Goal: Task Accomplishment & Management: Use online tool/utility

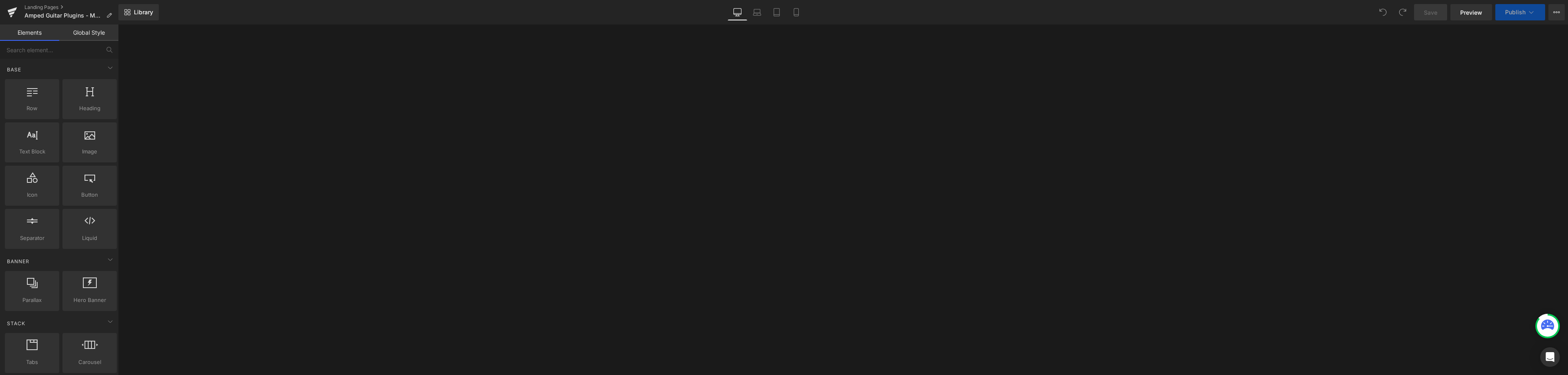
scroll to position [1511, 0]
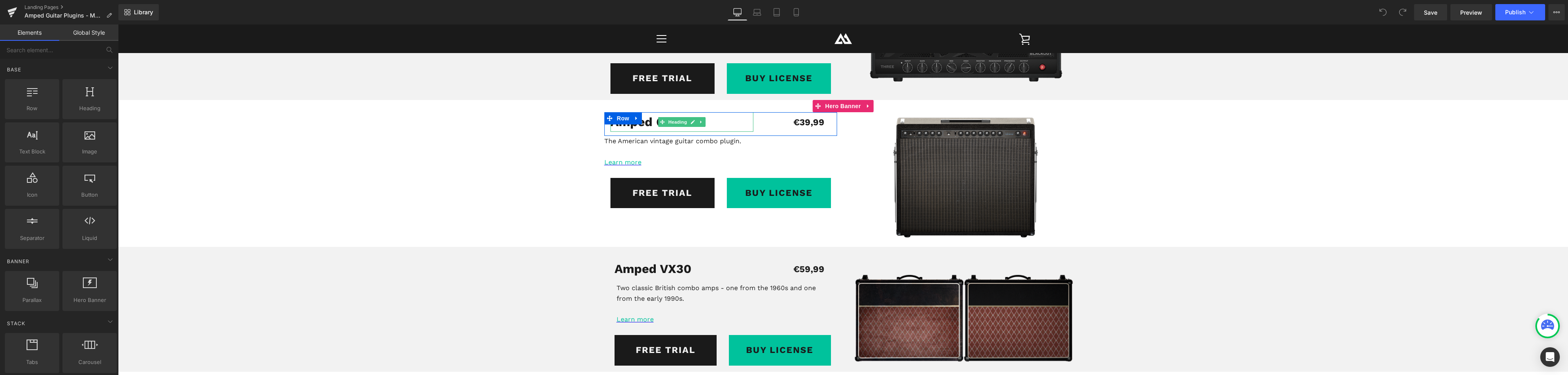
click at [710, 124] on h1 "Amped Gemini" at bounding box center [682, 122] width 143 height 20
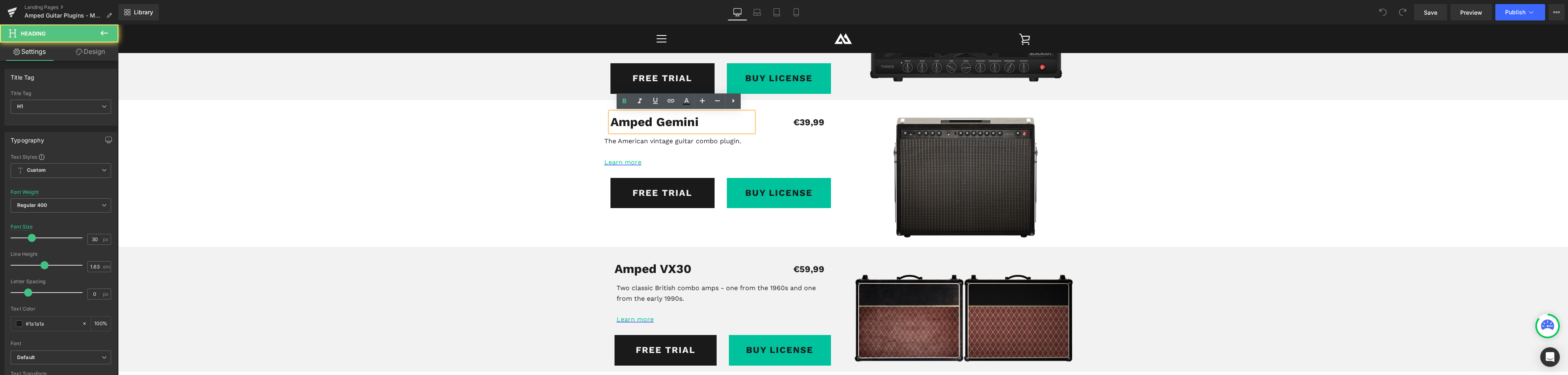
click at [688, 124] on strong "Amped Gemini" at bounding box center [654, 122] width 88 height 14
click at [699, 122] on h1 "Amped Gemini" at bounding box center [682, 122] width 143 height 20
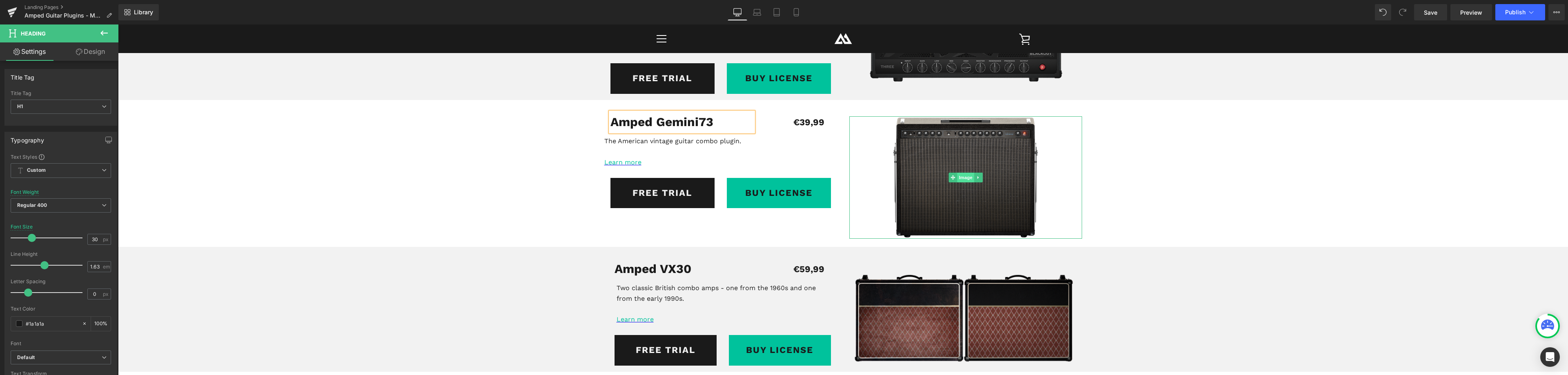
click at [965, 178] on span "Image" at bounding box center [965, 178] width 17 height 10
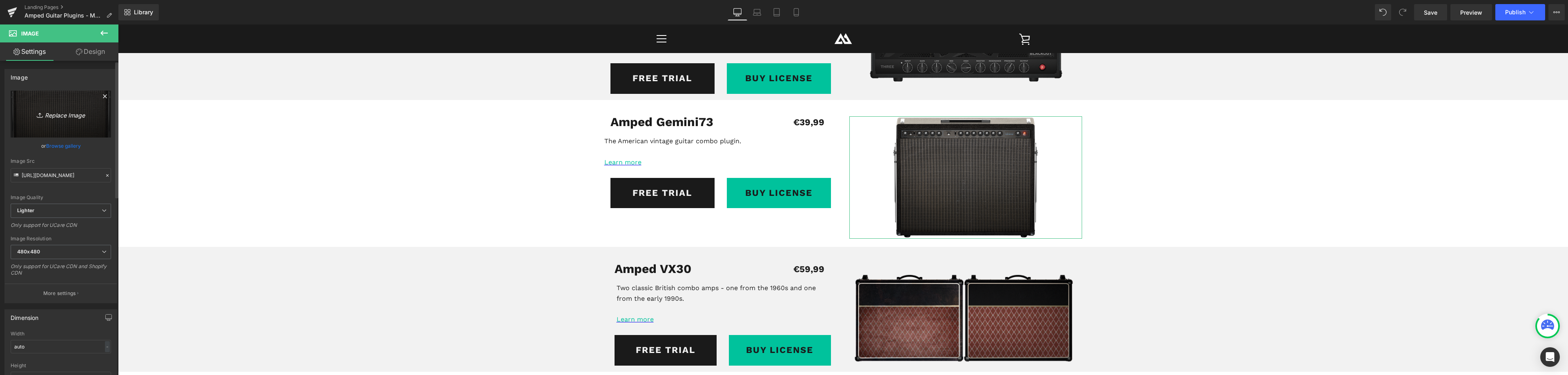
click at [54, 120] on link "Replace Image" at bounding box center [60, 114] width 100 height 47
type input "C:\fakepath\gemini73_500.png"
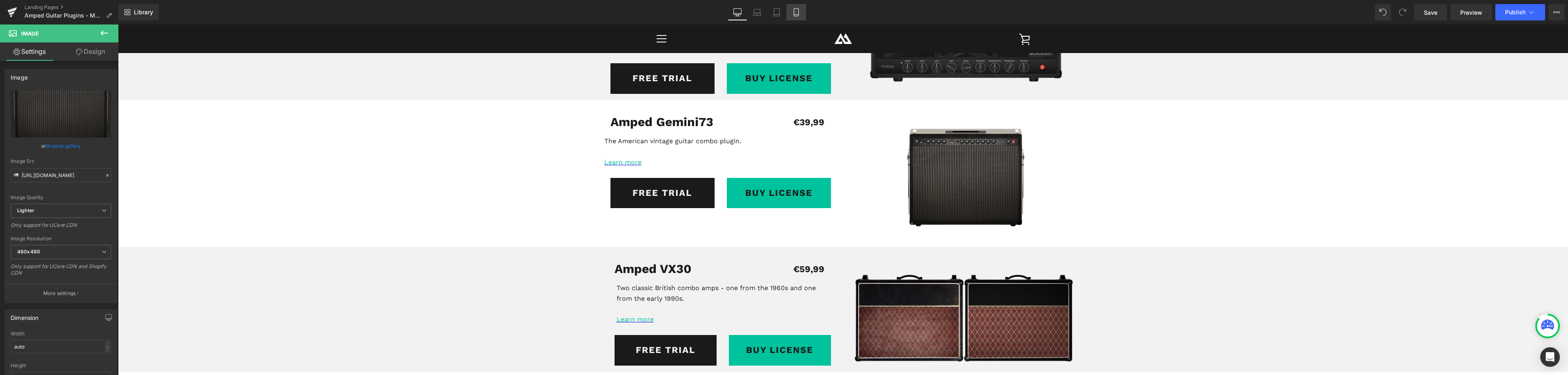
click at [797, 16] on icon at bounding box center [796, 12] width 4 height 8
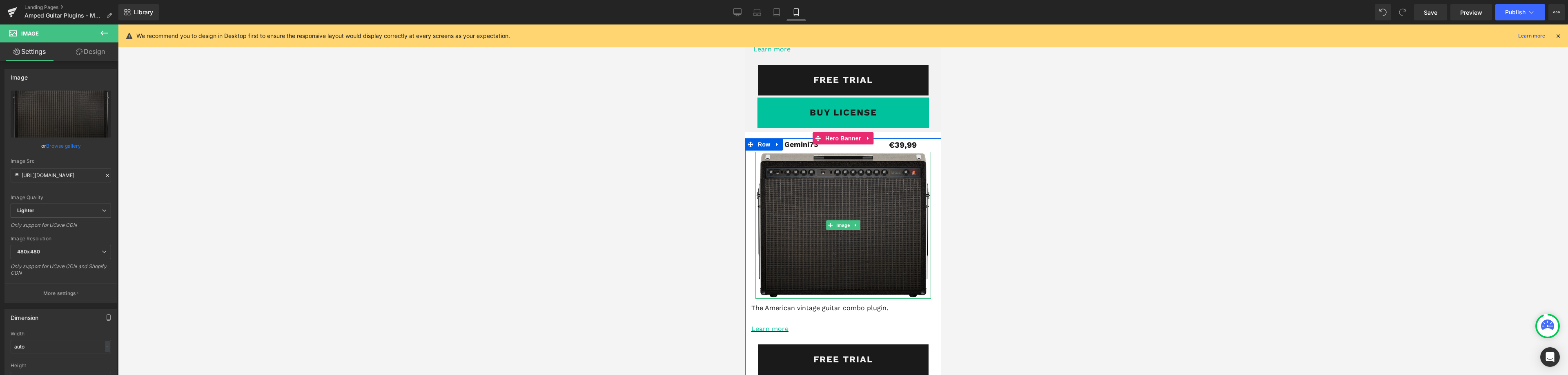
scroll to position [2450, 0]
click at [841, 225] on span "Image" at bounding box center [843, 225] width 17 height 10
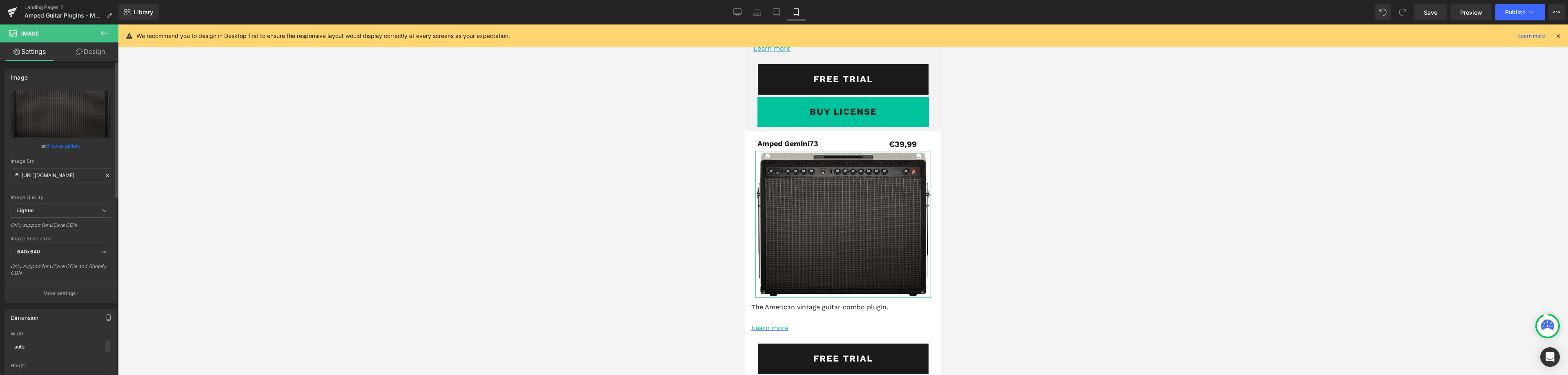
click at [61, 144] on link "Browse gallery" at bounding box center [63, 145] width 35 height 14
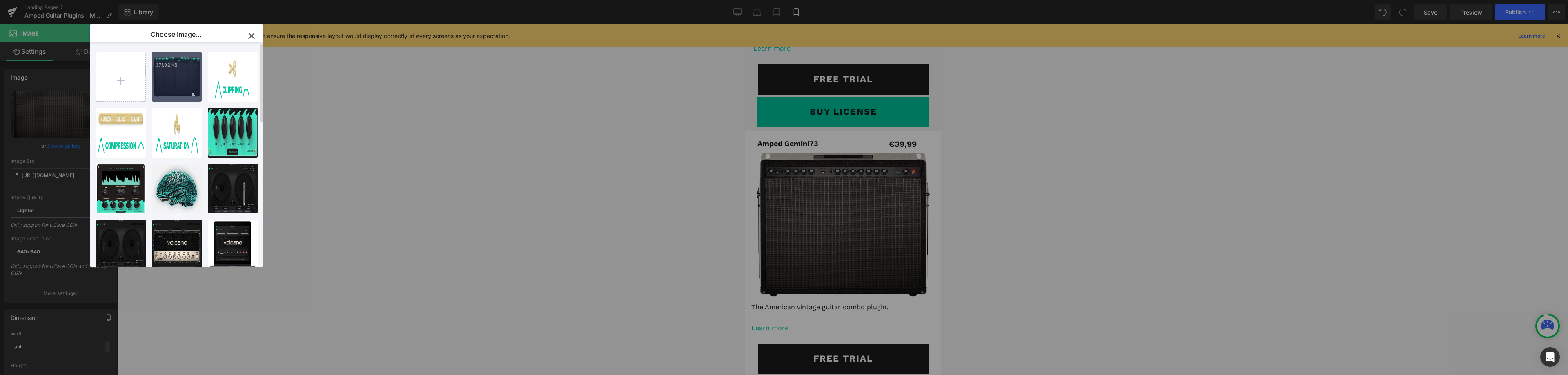
click at [167, 80] on div "gemini7..._500.png 371.92 KB" at bounding box center [177, 77] width 50 height 50
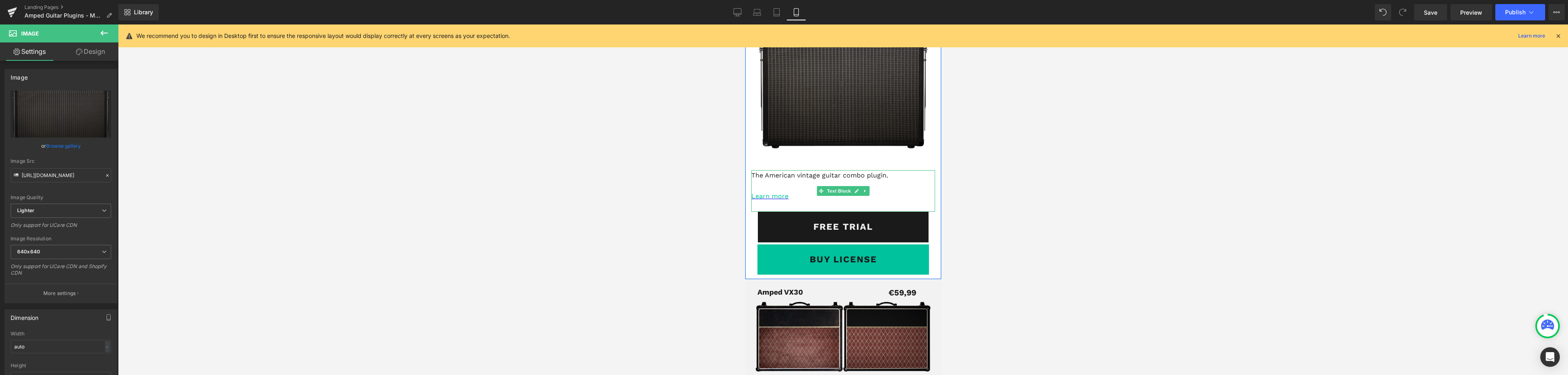
scroll to position [2654, 0]
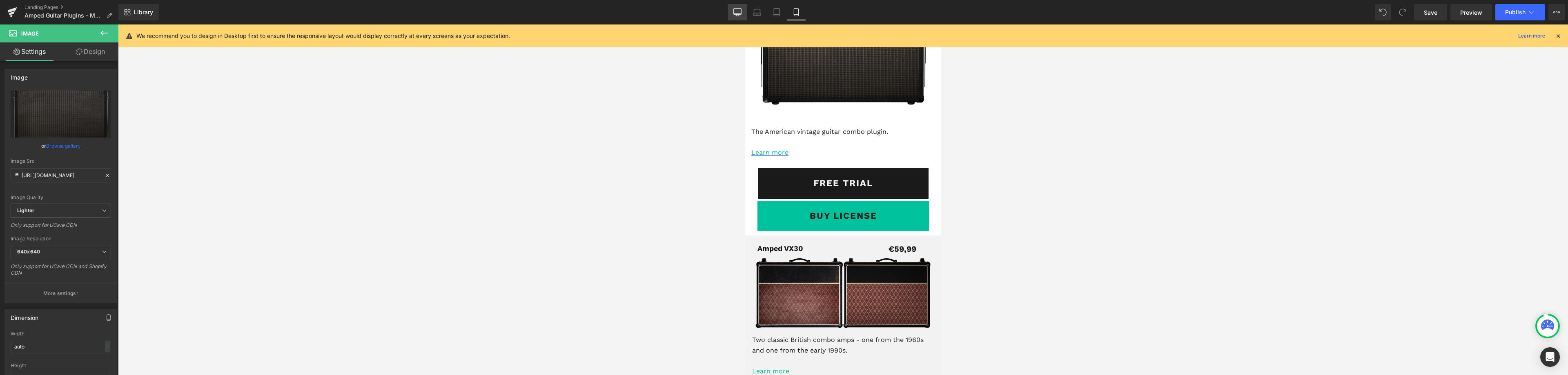
click at [738, 13] on icon at bounding box center [737, 12] width 8 height 8
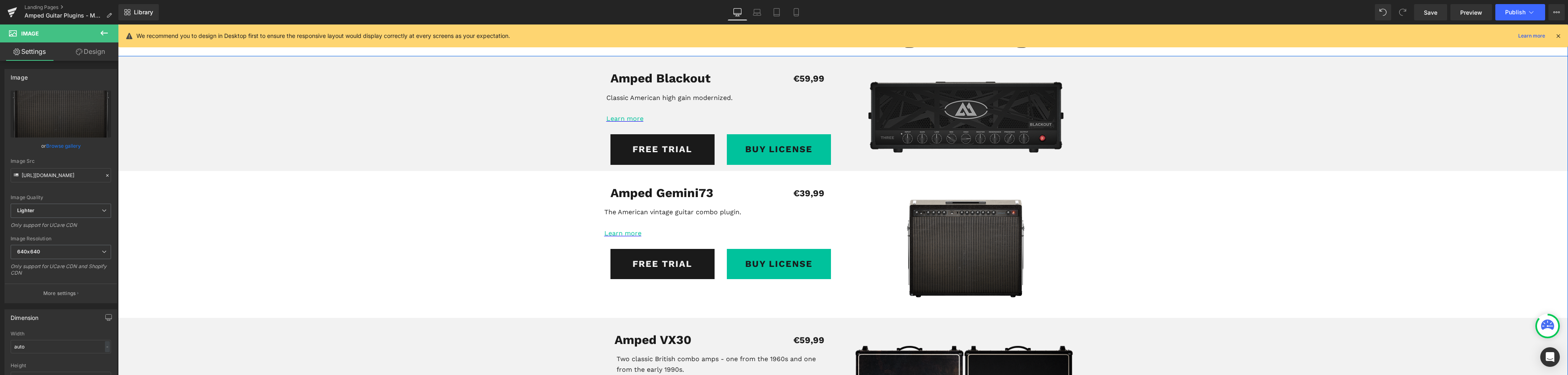
scroll to position [1470, 0]
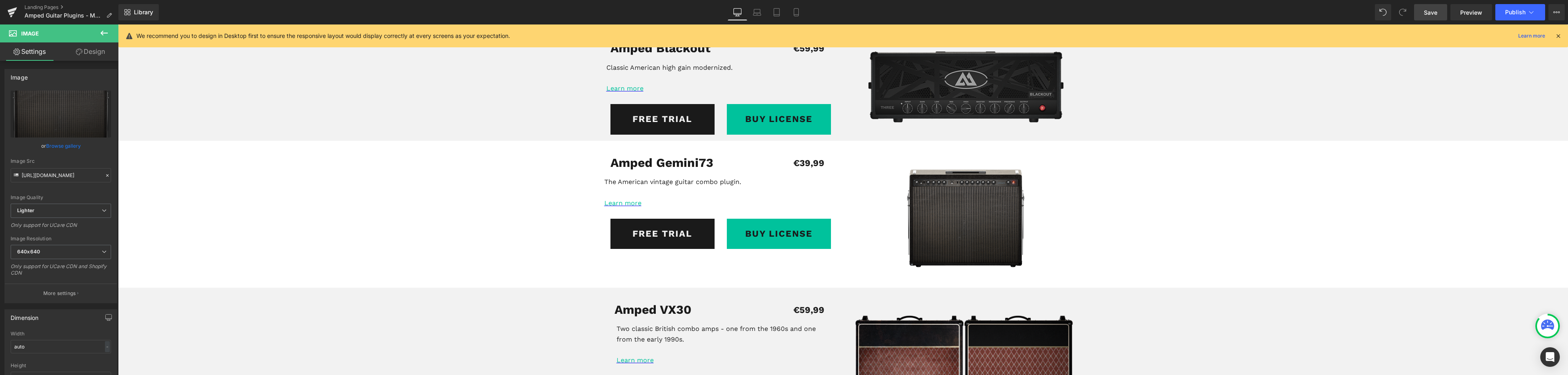
click at [1433, 11] on span "Save" at bounding box center [1430, 12] width 13 height 9
click at [1522, 10] on span "Publish" at bounding box center [1516, 12] width 21 height 7
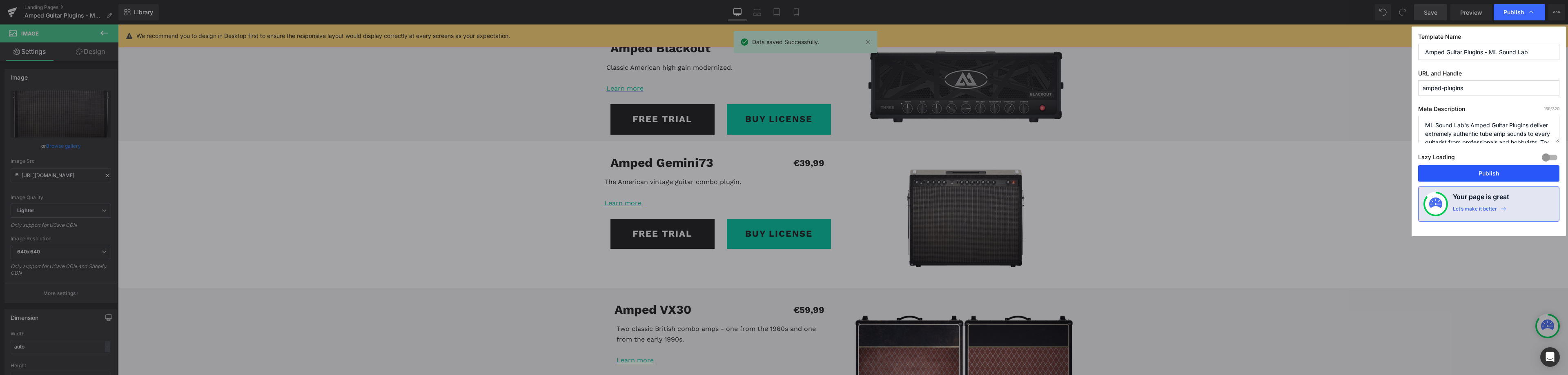
click at [1477, 173] on button "Publish" at bounding box center [1489, 173] width 141 height 16
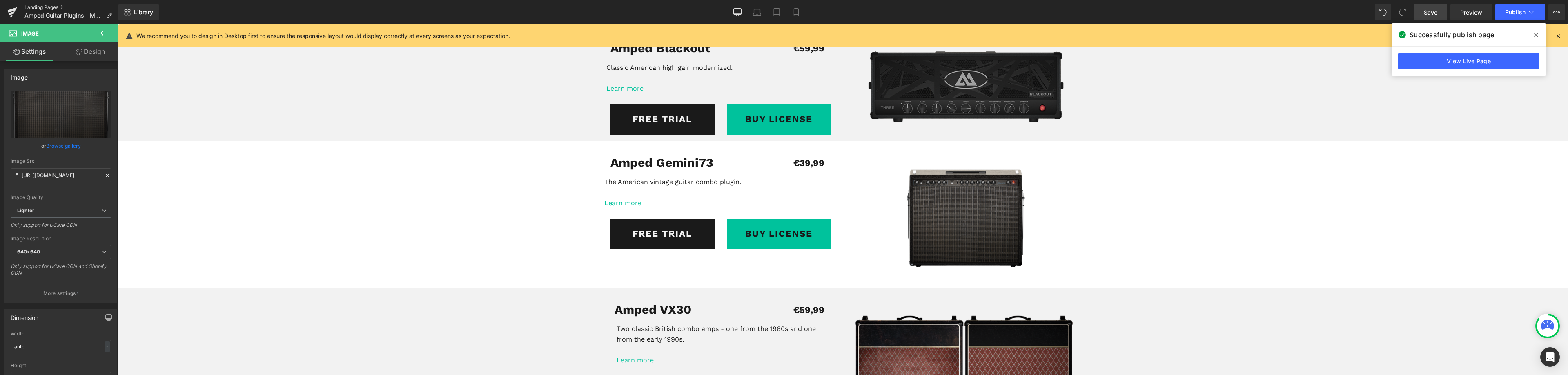
click at [39, 8] on link "Landing Pages" at bounding box center [71, 7] width 94 height 7
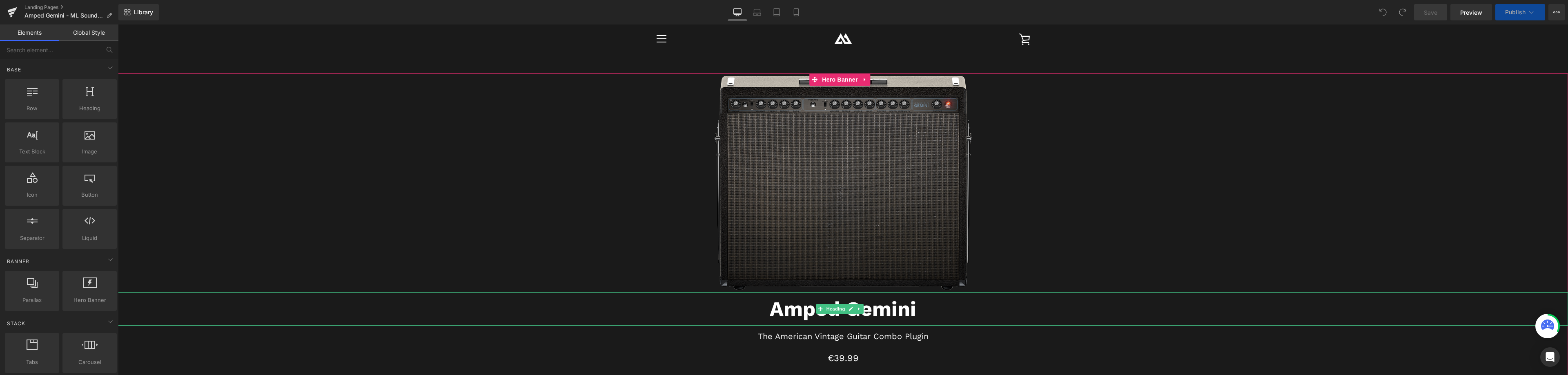
click at [911, 314] on strong "Amped Gemini" at bounding box center [843, 309] width 147 height 24
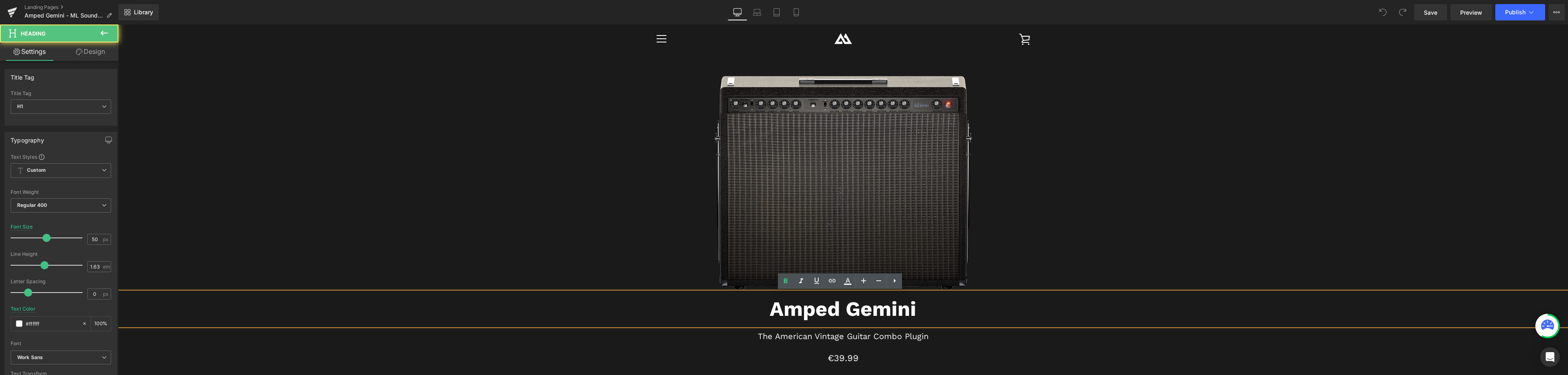
click at [915, 309] on h1 "Amped Gemini" at bounding box center [843, 309] width 1450 height 33
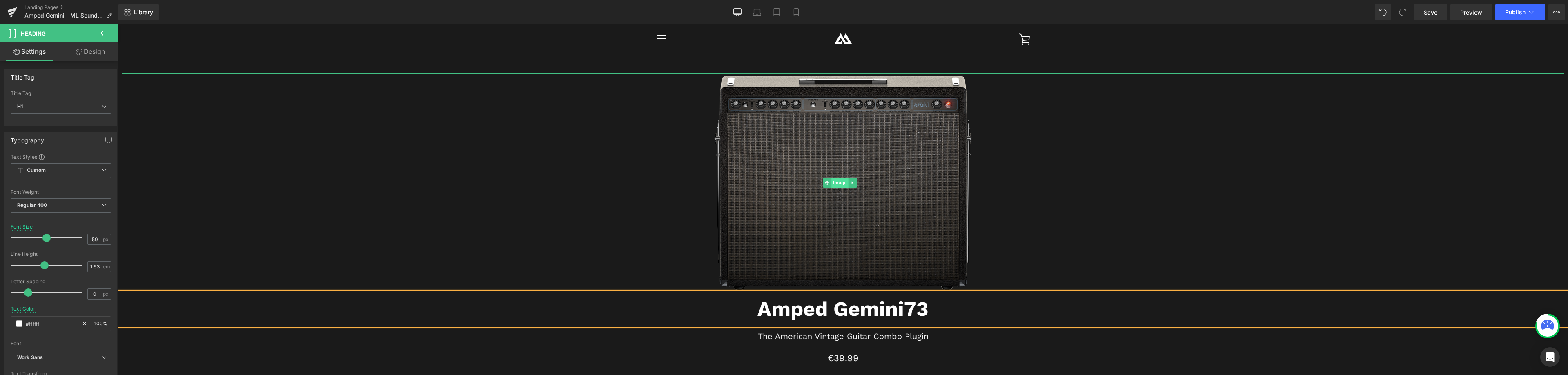
click at [837, 180] on span "Image" at bounding box center [840, 183] width 17 height 10
click at [65, 148] on link "Browse gallery" at bounding box center [63, 145] width 35 height 14
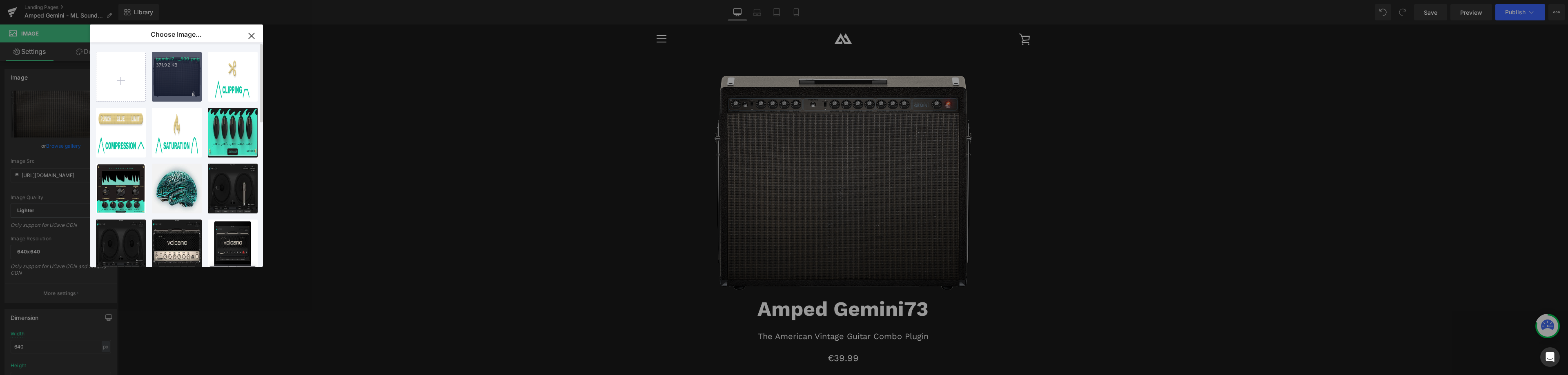
click at [163, 83] on div "gemini7..._500.png 371.92 KB" at bounding box center [177, 77] width 50 height 50
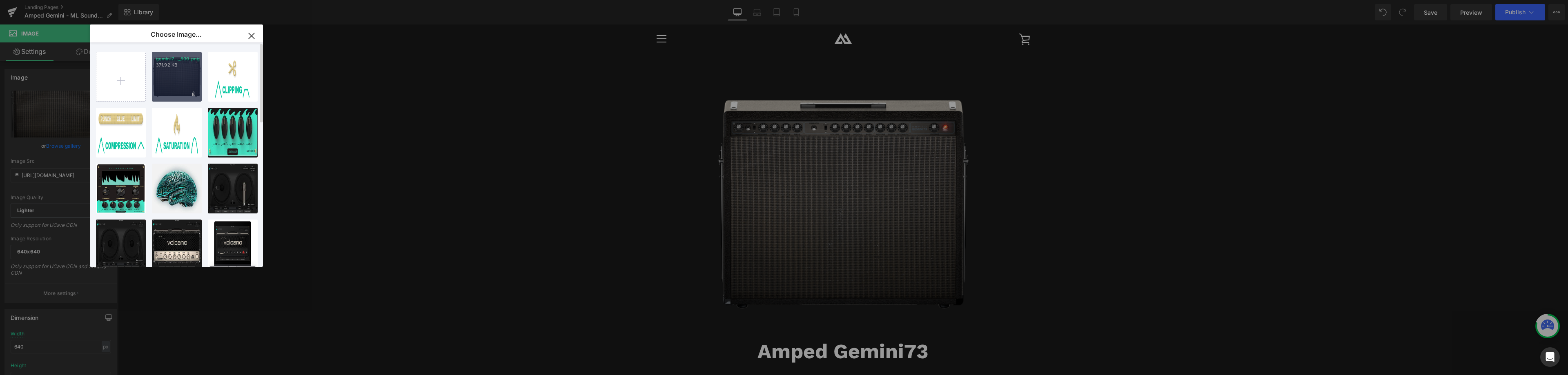
type input "https://ucarecdn.com/9a5e5902-292d-4910-a956-21fb52a0dce7/-/format/auto/-/previ…"
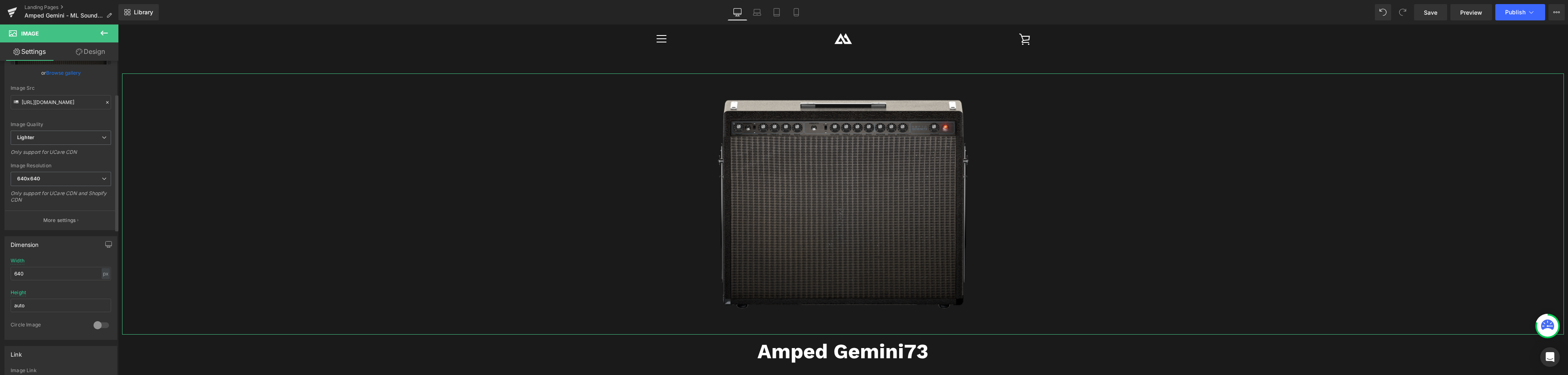
scroll to position [82, 0]
drag, startPoint x: 34, startPoint y: 266, endPoint x: 0, endPoint y: 259, distance: 34.7
click at [0, 261] on div "Dimension 640px Width 640 px % px auto Height auto 0 Circle Image" at bounding box center [61, 276] width 122 height 110
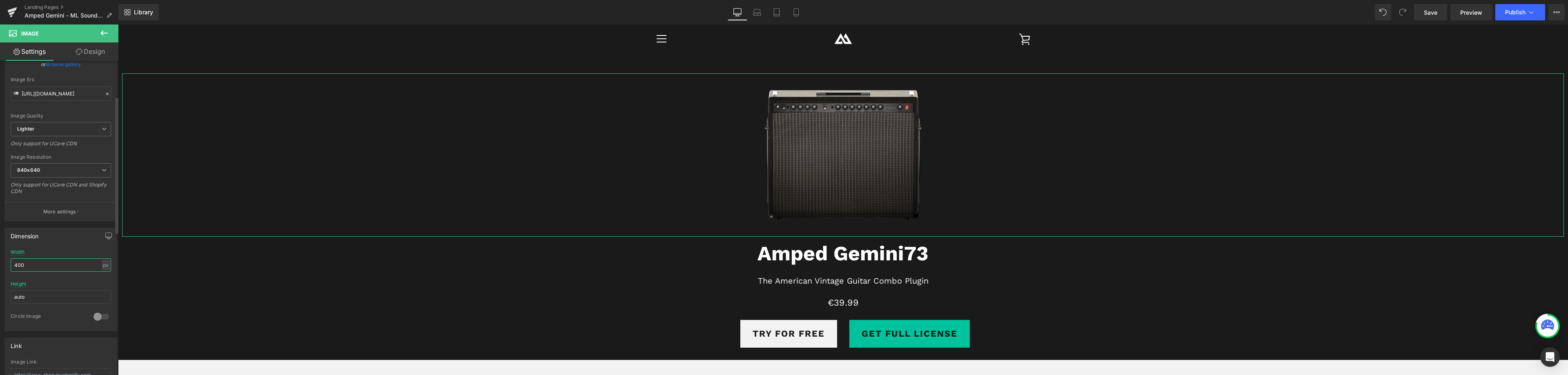
drag, startPoint x: 28, startPoint y: 265, endPoint x: 0, endPoint y: 257, distance: 29.1
click at [0, 257] on div "Dimension 400px Width 400 px % px auto Height auto 0 Circle Image" at bounding box center [61, 276] width 122 height 110
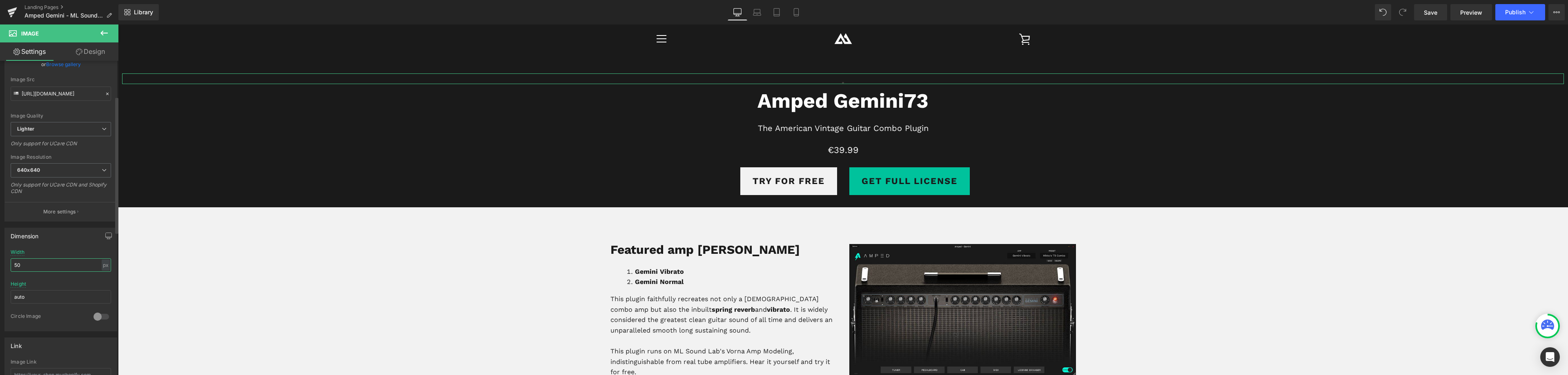
type input "500"
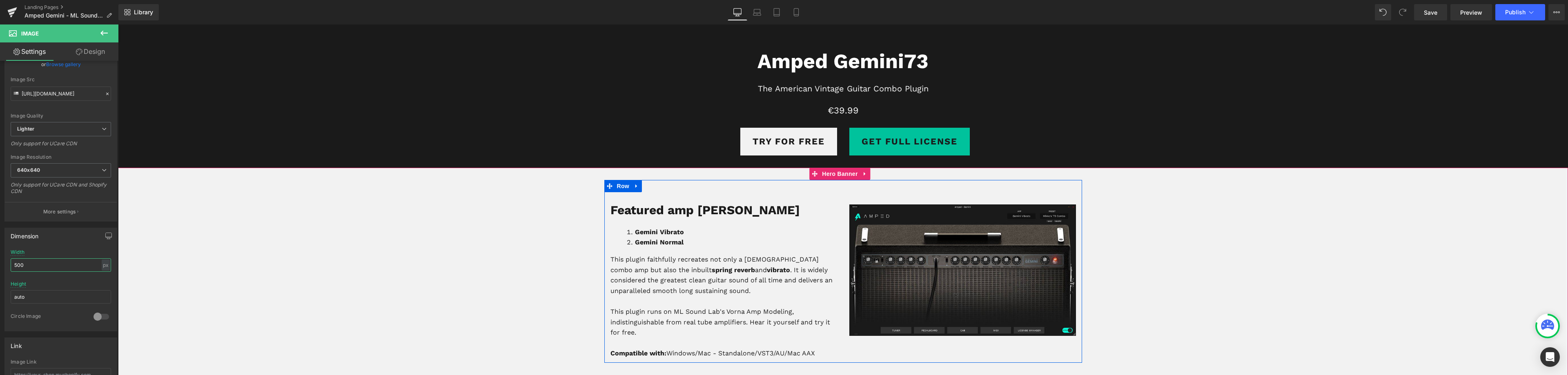
scroll to position [245, 0]
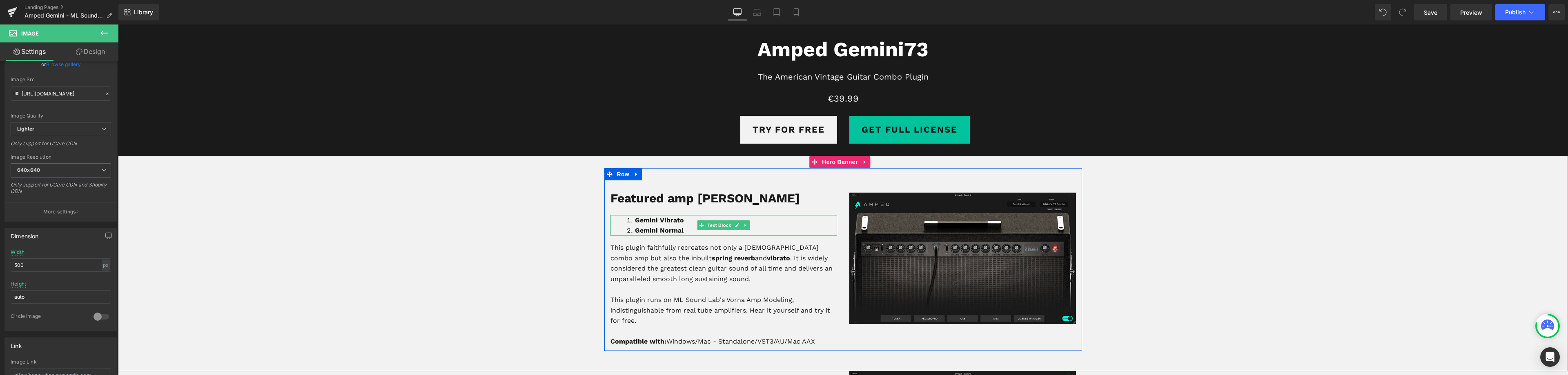
click at [653, 219] on strong "Gemini Vibrato" at bounding box center [659, 220] width 49 height 8
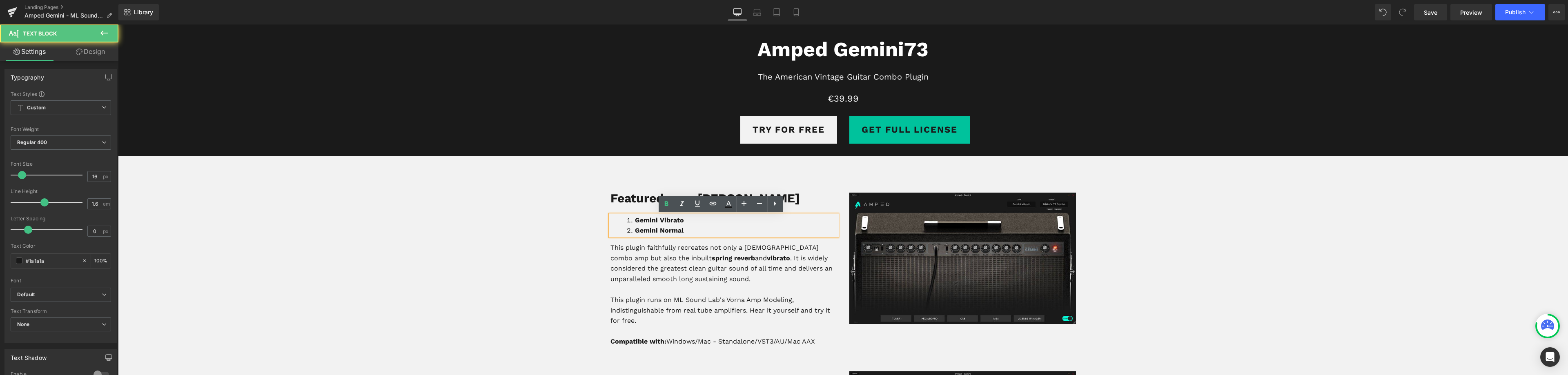
click at [654, 220] on strong "Gemini Vibrato" at bounding box center [659, 220] width 49 height 8
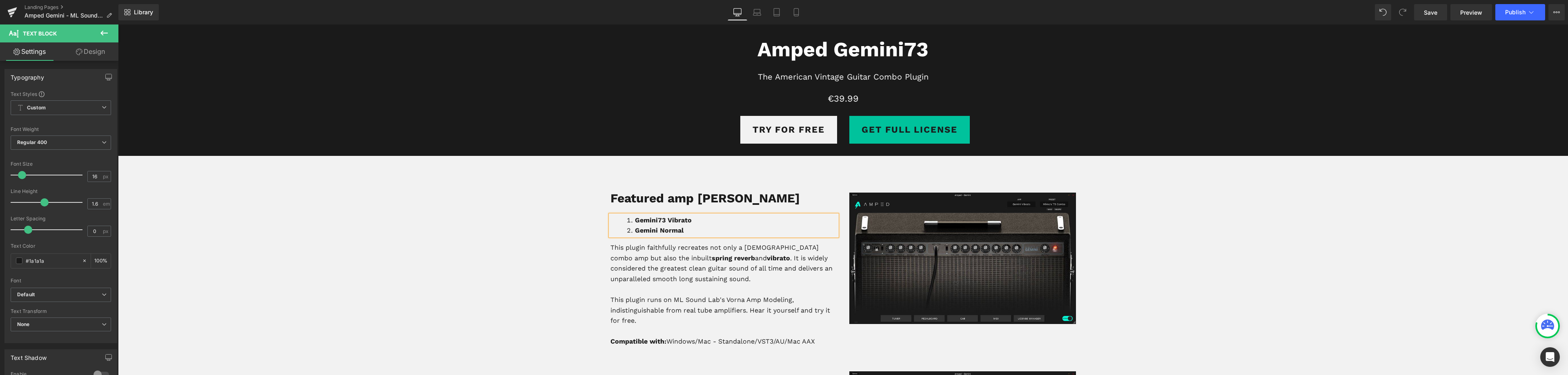
click at [654, 230] on strong "Gemini Normal" at bounding box center [659, 230] width 49 height 8
click at [957, 247] on span "Image" at bounding box center [962, 246] width 17 height 10
drag, startPoint x: 92, startPoint y: 130, endPoint x: 65, endPoint y: 162, distance: 41.9
click at [65, 163] on div "Image Src" at bounding box center [60, 161] width 100 height 5
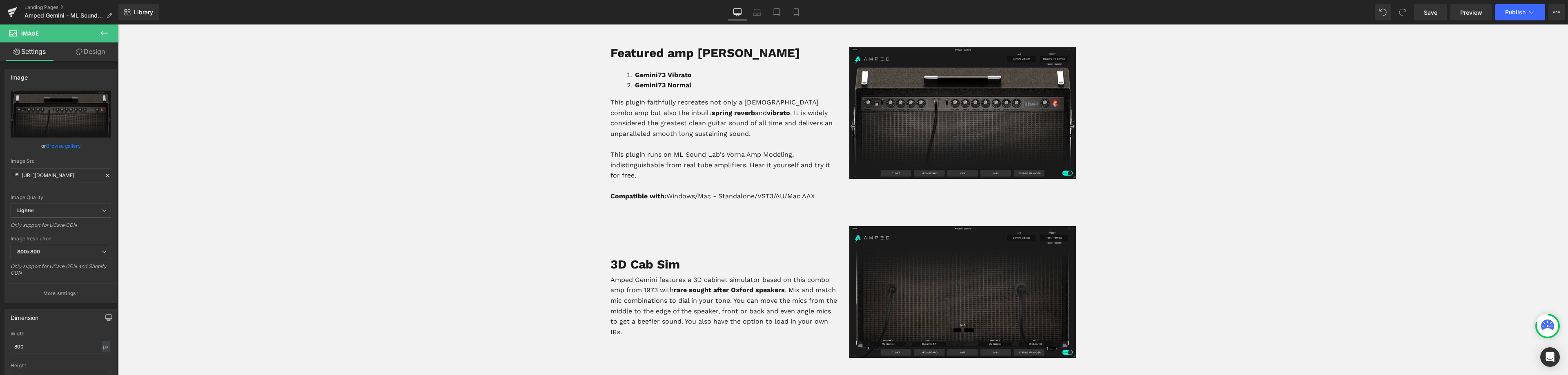
scroll to position [408, 0]
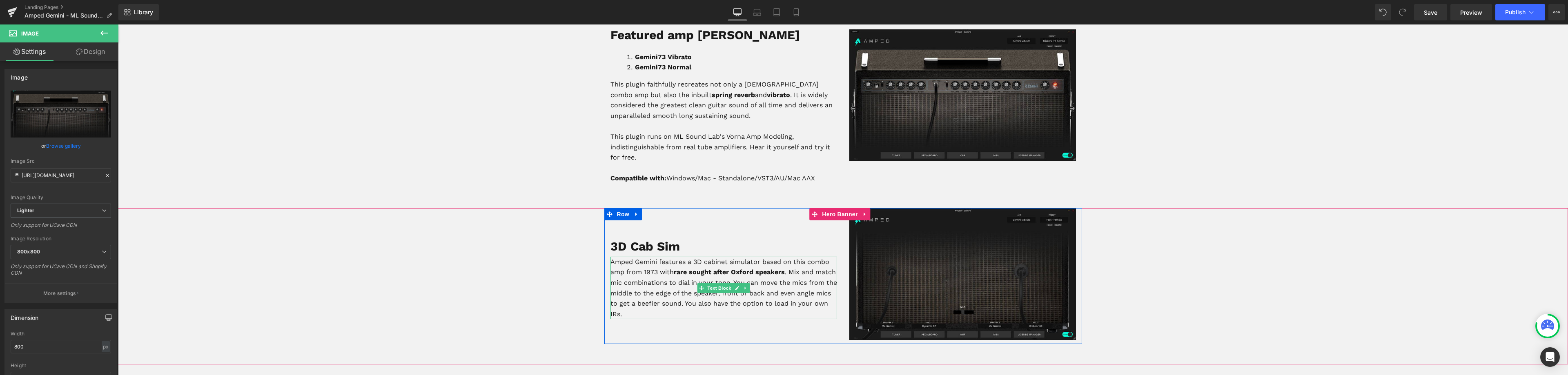
click at [653, 262] on p "Amped Gemini features a 3D cabinet simulator based on this combo amp from 1973 …" at bounding box center [724, 288] width 226 height 63
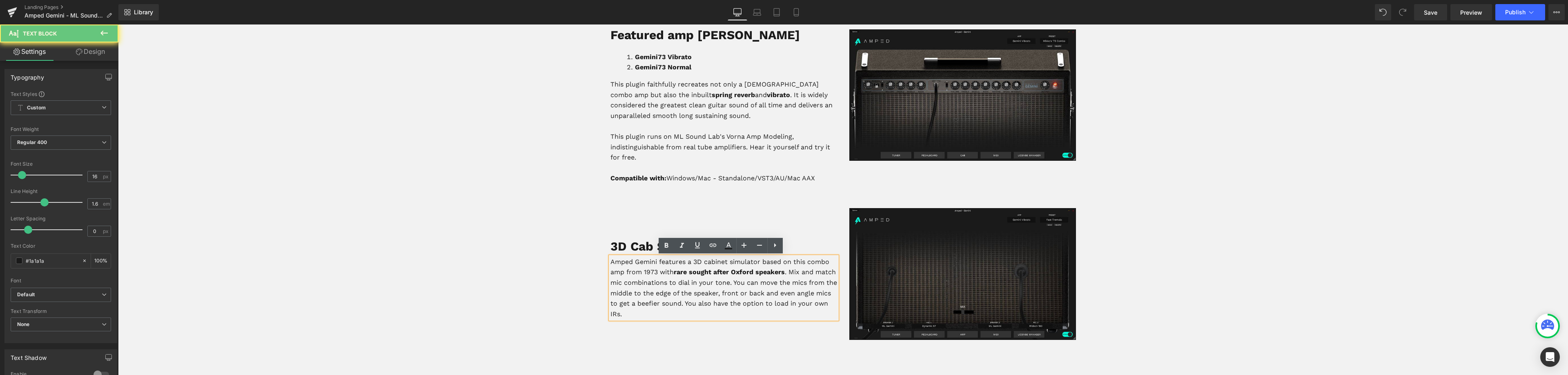
click at [653, 263] on p "Amped Gemini features a 3D cabinet simulator based on this combo amp from 1973 …" at bounding box center [724, 288] width 226 height 63
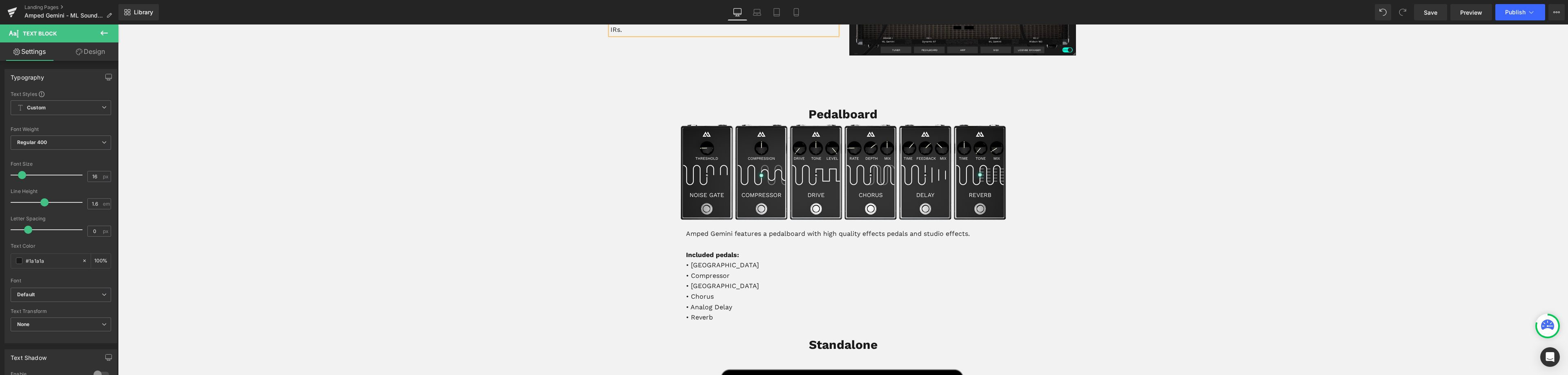
scroll to position [694, 0]
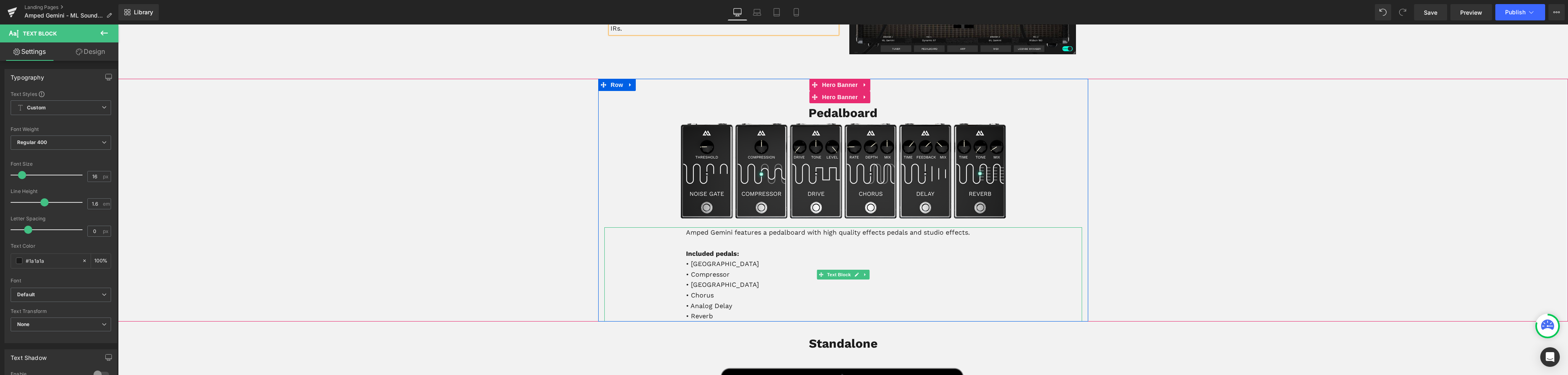
click at [729, 234] on p "Amped Gemini features a pedalboard with high quality effects pedals and studio …" at bounding box center [843, 233] width 315 height 10
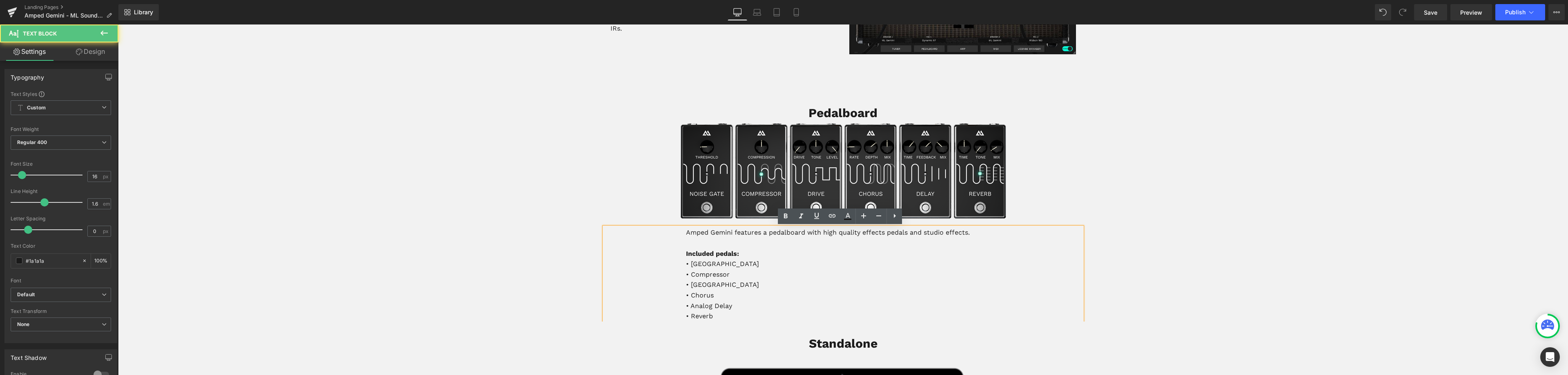
click at [729, 234] on p "Amped Gemini features a pedalboard with high quality effects pedals and studio …" at bounding box center [843, 233] width 315 height 10
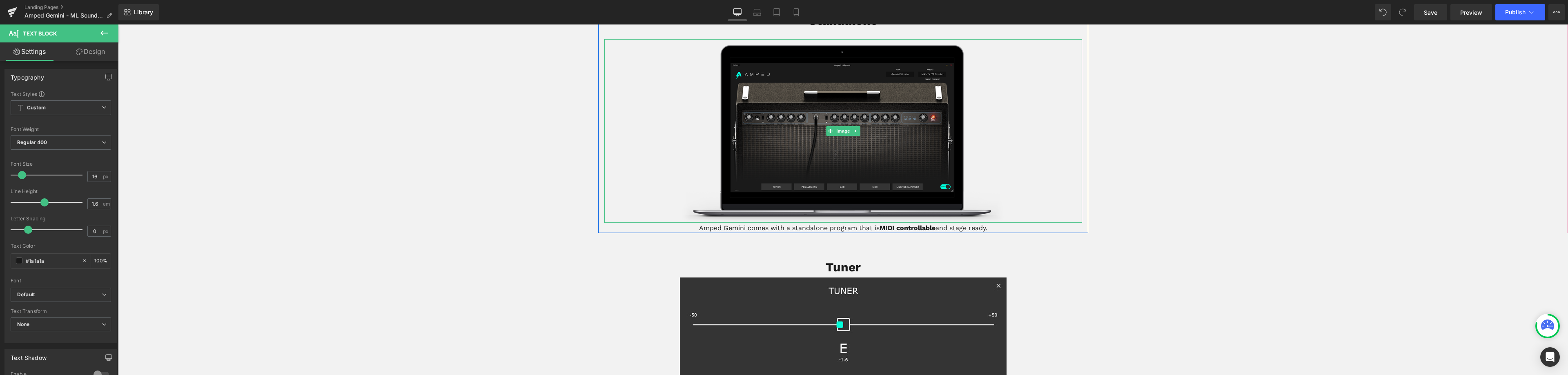
scroll to position [1021, 0]
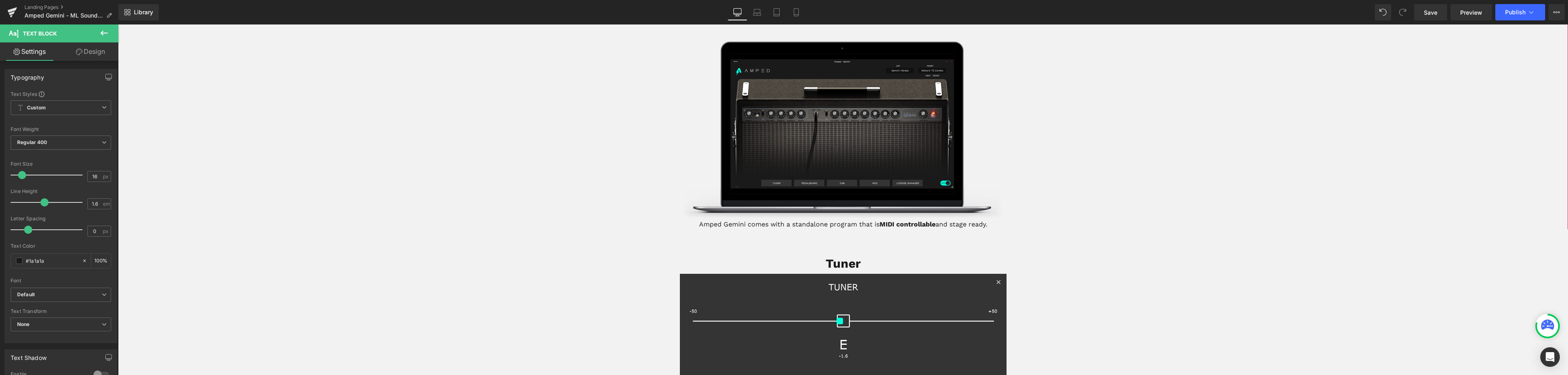
click at [741, 225] on p "Amped Gemini comes with a standalone program that is MIDI controllable and stag…" at bounding box center [843, 224] width 315 height 10
click at [739, 225] on p "Amped Gemini comes with a standalone program that is MIDI controllable and stag…" at bounding box center [843, 224] width 315 height 10
click at [740, 223] on p "Amped Gemini comes with a standalone program that is MIDI controllable and stag…" at bounding box center [843, 224] width 315 height 10
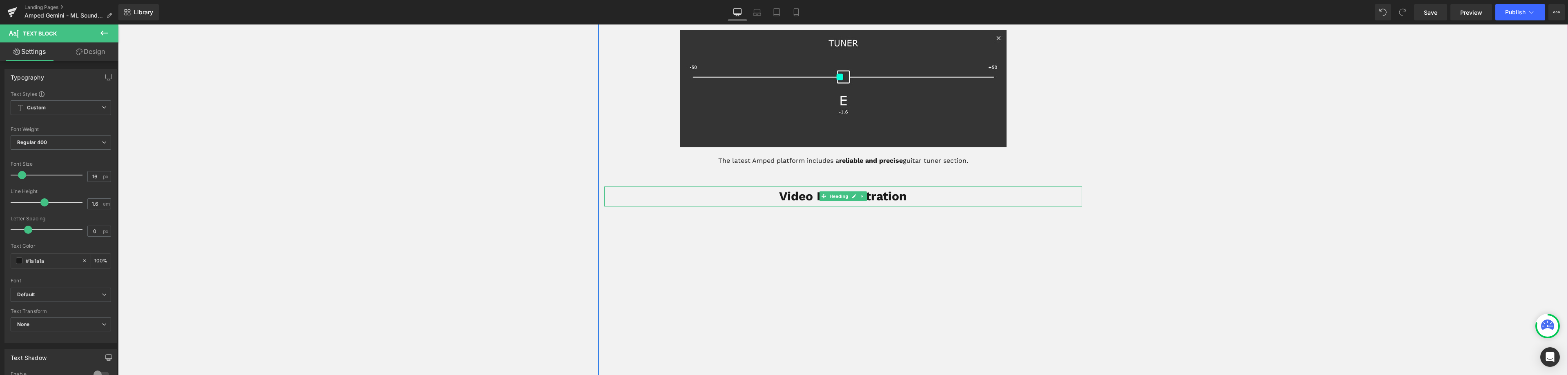
scroll to position [1266, 0]
click at [860, 195] on icon at bounding box center [862, 195] width 4 height 5
click at [864, 195] on icon at bounding box center [866, 195] width 4 height 5
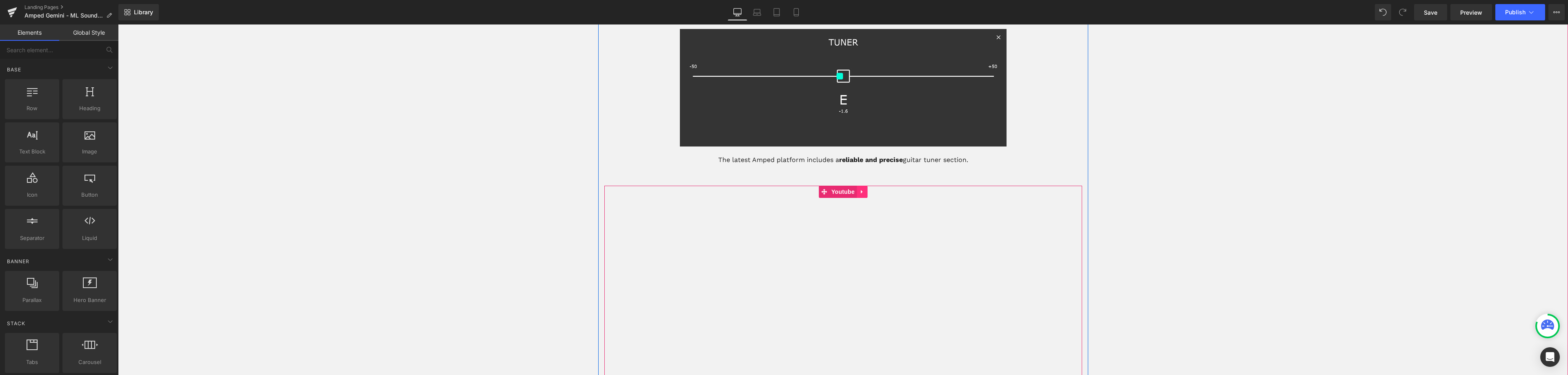
click at [861, 192] on icon at bounding box center [861, 192] width 5 height 6
click at [865, 193] on icon at bounding box center [867, 192] width 5 height 5
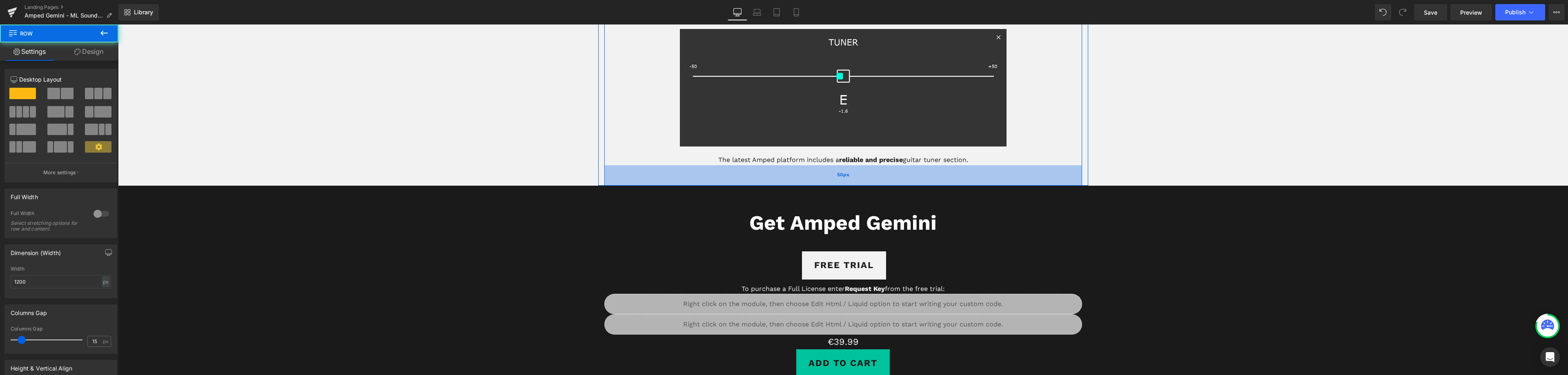
drag, startPoint x: 829, startPoint y: 205, endPoint x: 833, endPoint y: 180, distance: 25.3
click at [833, 180] on div "Tuner Heading Image The latest Amped platform includes a reliable and precise g…" at bounding box center [843, 85] width 490 height 202
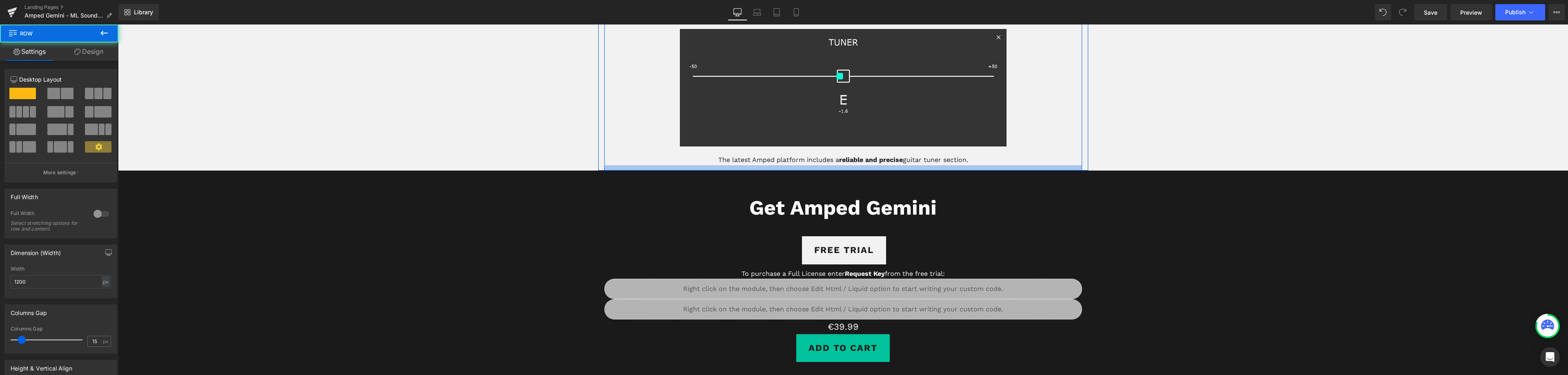
drag, startPoint x: 835, startPoint y: 181, endPoint x: 835, endPoint y: 166, distance: 15.0
click at [835, 166] on div at bounding box center [843, 168] width 478 height 5
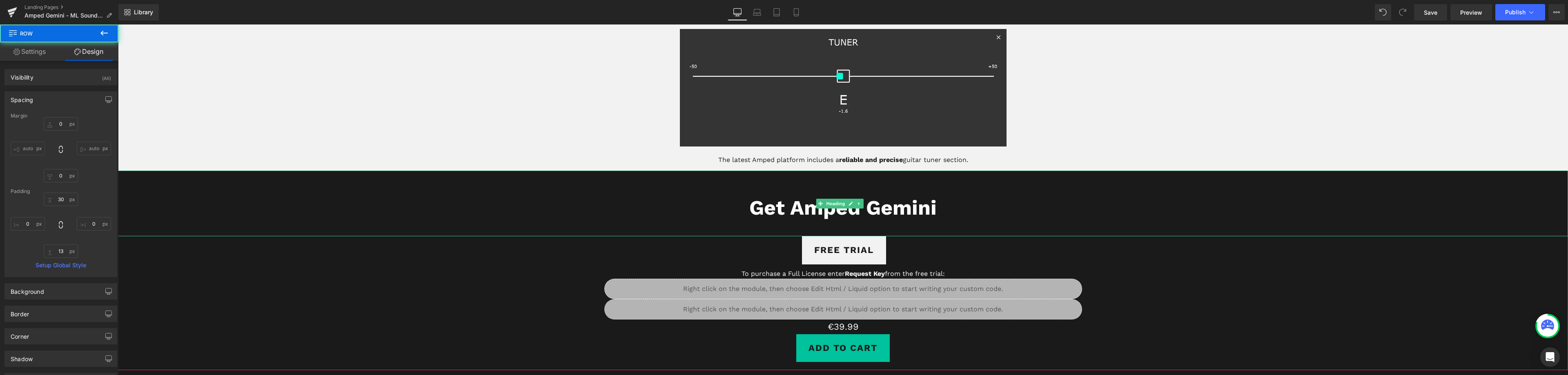
click at [910, 210] on strong "Get Amped Gemini" at bounding box center [843, 208] width 187 height 24
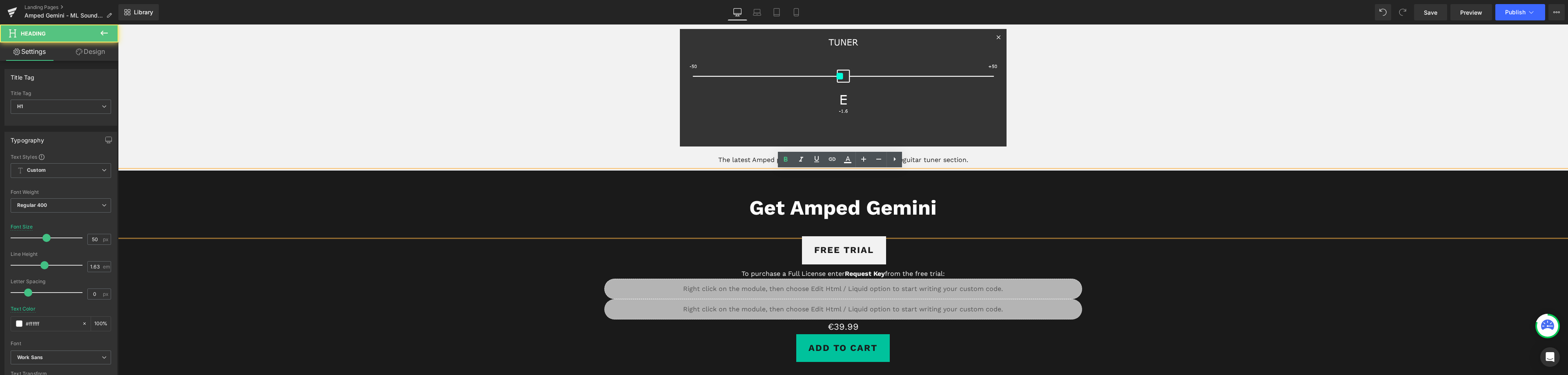
click at [936, 210] on h1 "Get Amped Gemini" at bounding box center [843, 208] width 1450 height 33
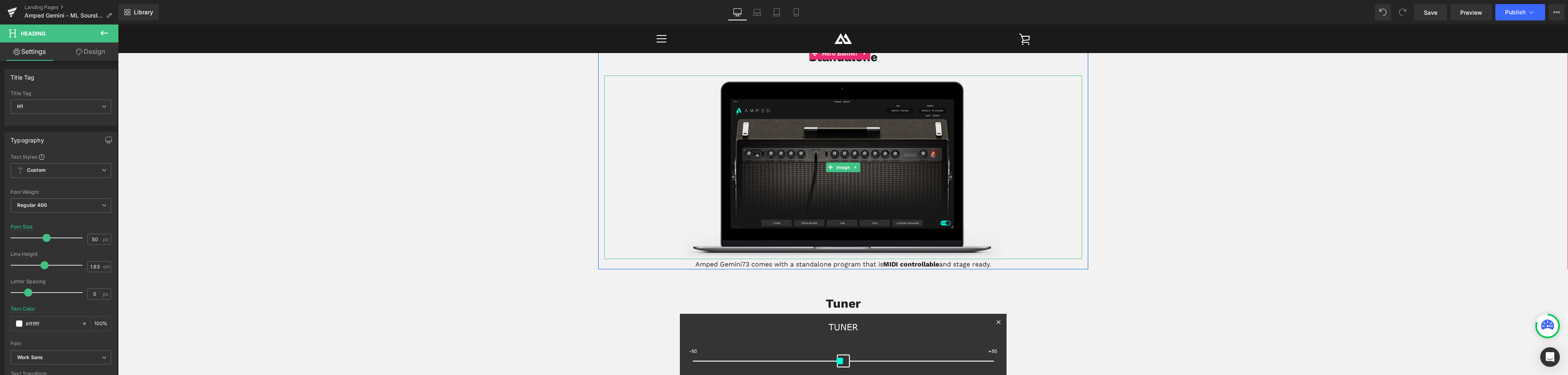
scroll to position [980, 0]
click at [837, 143] on img at bounding box center [843, 168] width 327 height 184
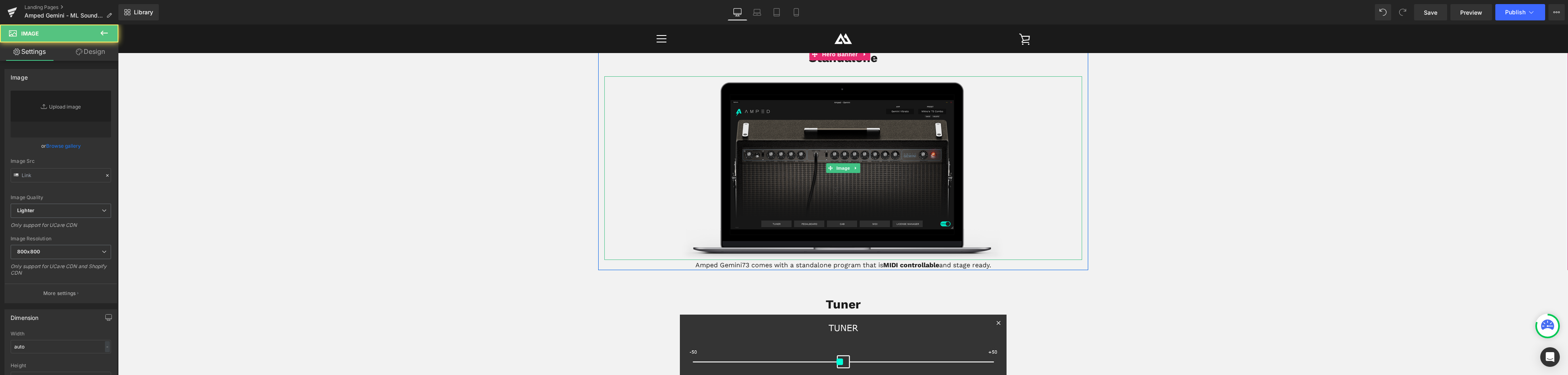
type input "https://ucarecdn.com/51388e23-17b1-49ce-acbc-19f2ffda8cb6/-/format/auto/-/previ…"
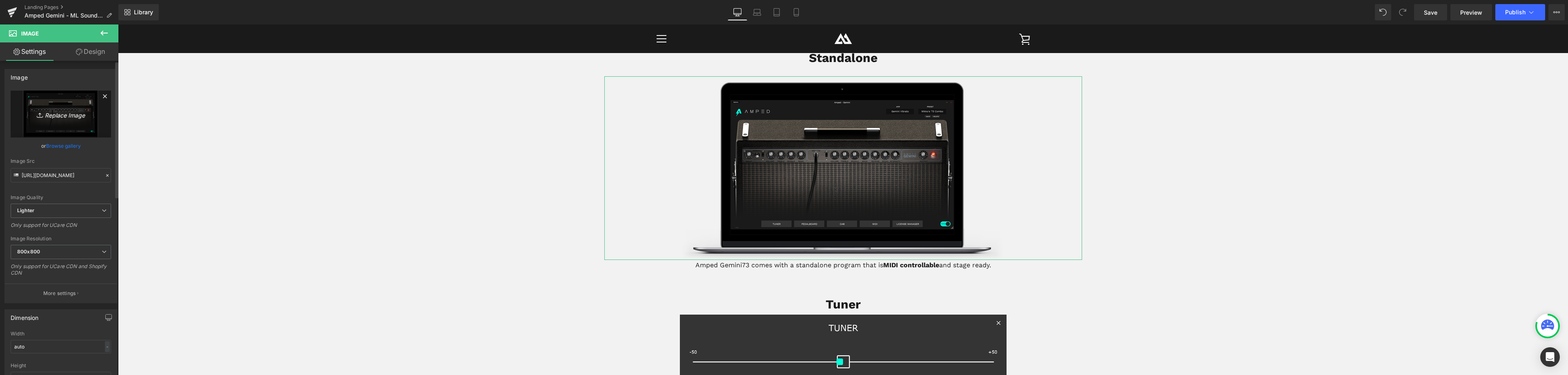
click at [64, 116] on icon "Replace Image" at bounding box center [60, 114] width 65 height 10
type input "C:\fakepath\gemini73_standalone.png"
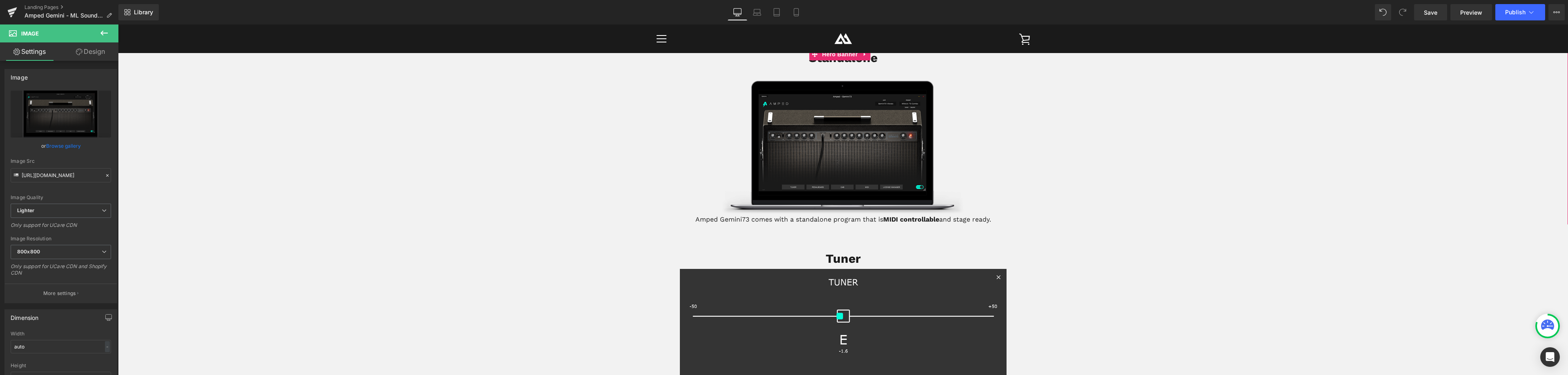
type input "https://ucarecdn.com/2ec5c0cf-3f58-468f-bb6b-8ac3f581db3c/-/format/auto/-/previ…"
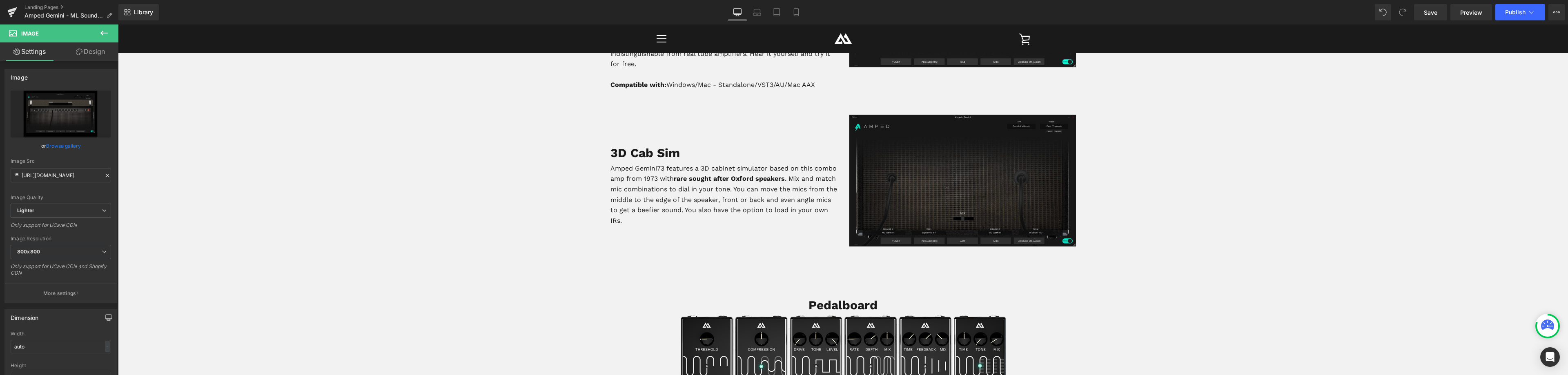
scroll to position [449, 0]
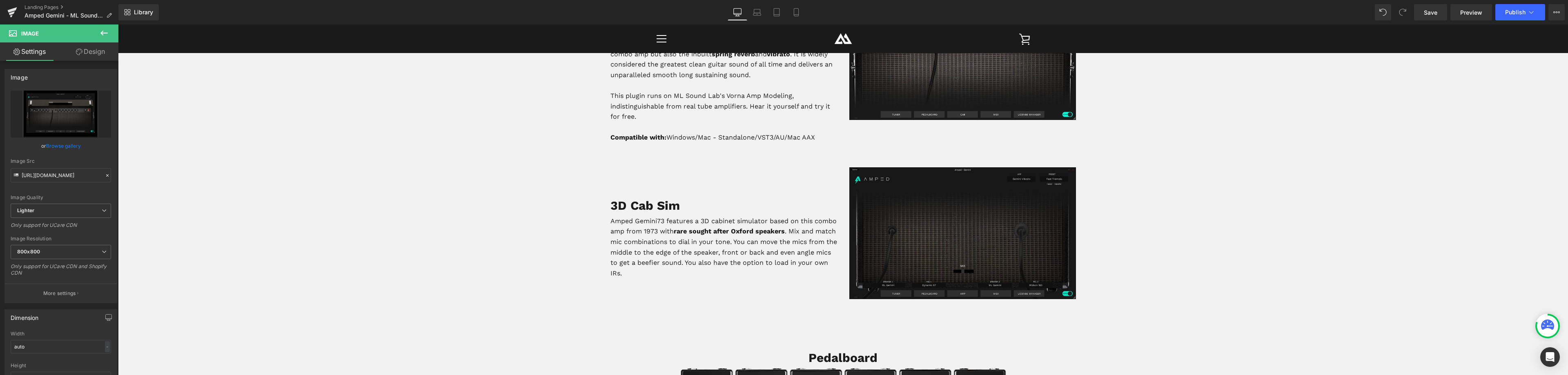
click at [960, 222] on img at bounding box center [962, 233] width 226 height 132
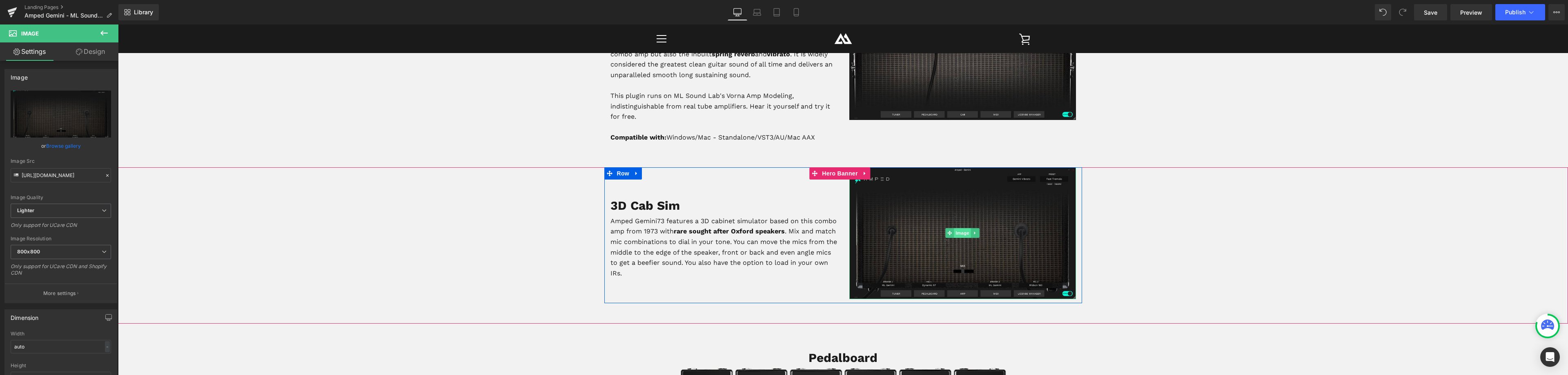
click at [961, 235] on span "Image" at bounding box center [962, 233] width 17 height 10
click at [49, 119] on link "Replace Image" at bounding box center [60, 114] width 100 height 47
type input "C:\fakepath\gemini_cab73.jpg"
type input "https://ucarecdn.com/45b14cf9-8c6b-4600-99a2-2e4b69fa2d1c/-/format/auto/-/previ…"
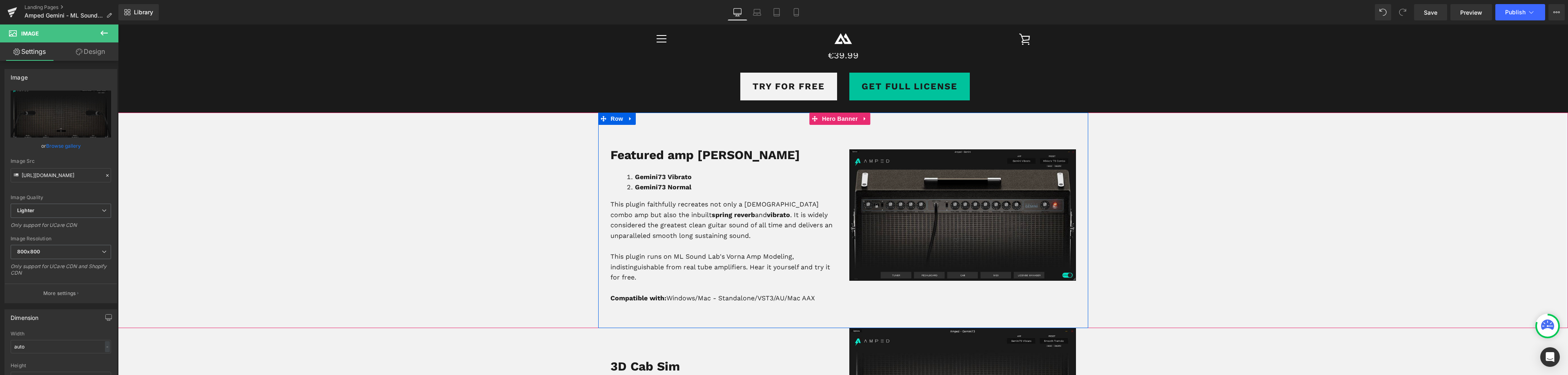
scroll to position [286, 0]
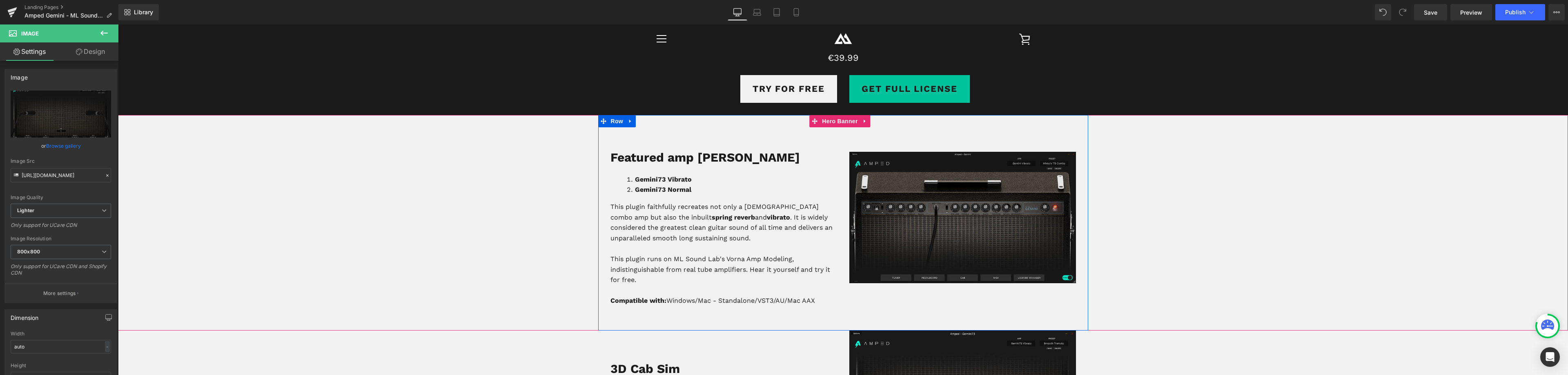
click at [947, 209] on div "Image" at bounding box center [962, 205] width 226 height 156
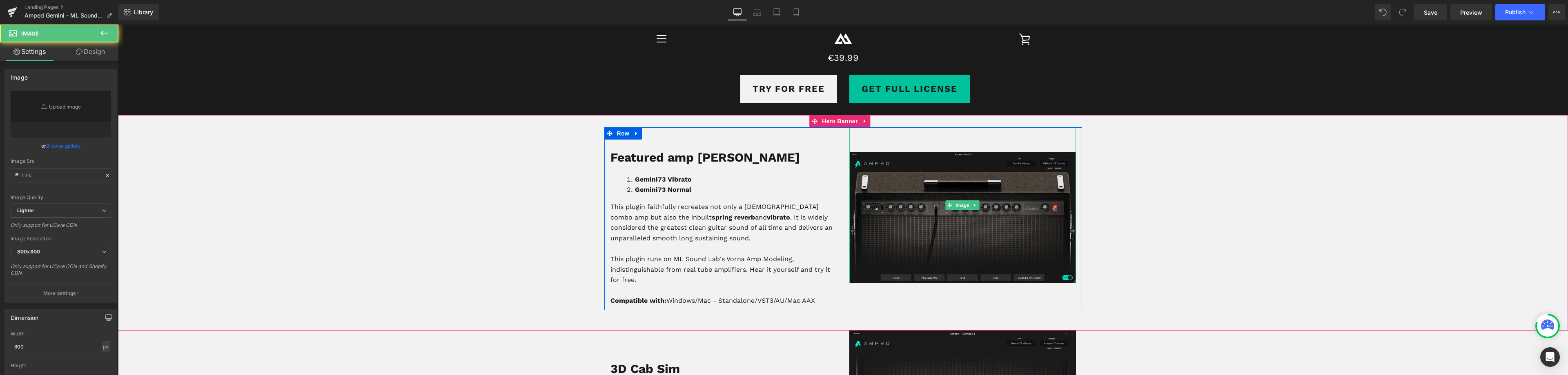
type input "https://ucarecdn.com/12eda711-ed9f-4749-9726-8c1a12452947/-/format/auto/-/previ…"
click at [958, 205] on span "Image" at bounding box center [962, 205] width 17 height 10
click at [44, 124] on link "Replace Image" at bounding box center [60, 114] width 100 height 47
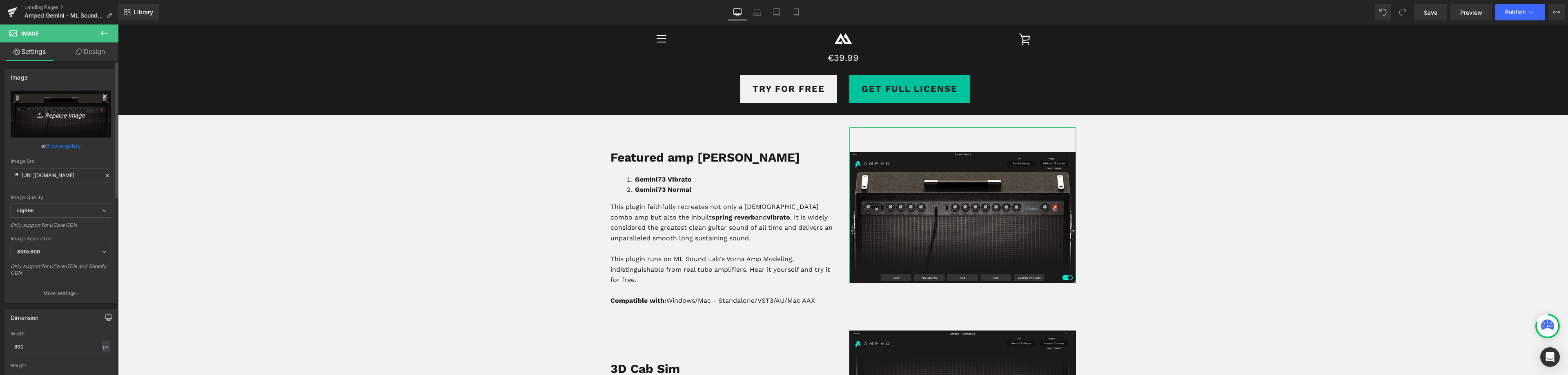
type input "C:\fakepath\gemini_amp73.jpg"
type input "https://ucarecdn.com/ae409fa7-7c5c-4f76-9fa2-d59553361567/-/format/auto/-/previ…"
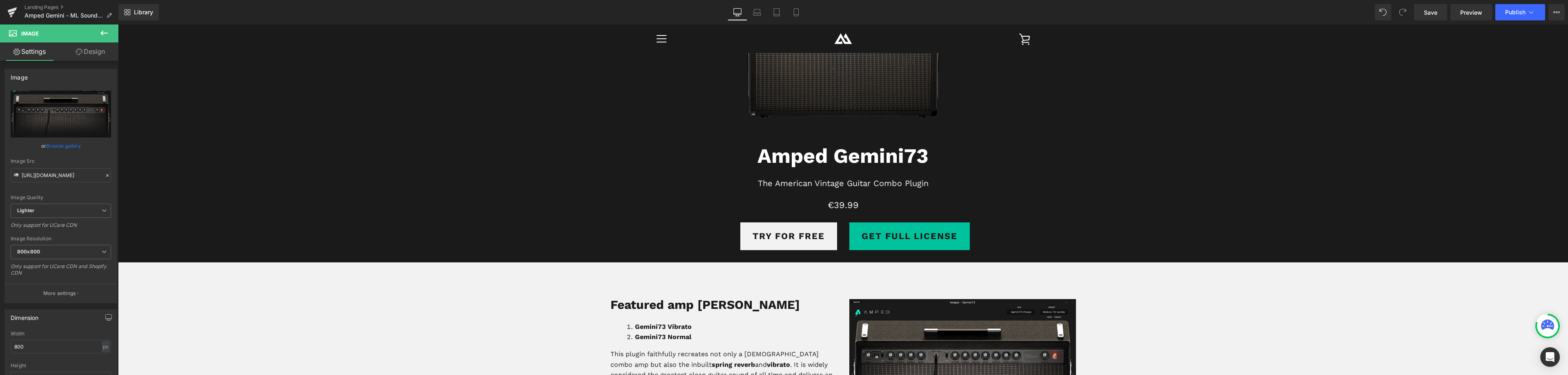
scroll to position [0, 0]
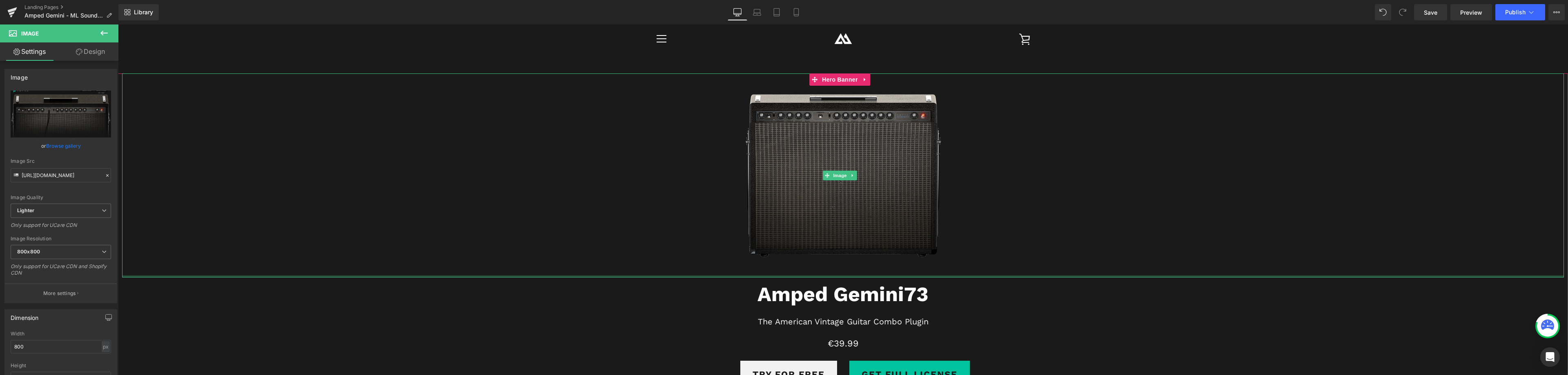
click at [827, 276] on div at bounding box center [843, 276] width 1442 height 2
type input "https://ucarecdn.com/9a5e5902-292d-4910-a956-21fb52a0dce7/-/format/auto/-/previ…"
click at [838, 178] on span "Image" at bounding box center [840, 175] width 17 height 10
click at [834, 173] on span "Image" at bounding box center [840, 175] width 17 height 10
click at [50, 114] on icon "Replace Image" at bounding box center [60, 114] width 65 height 10
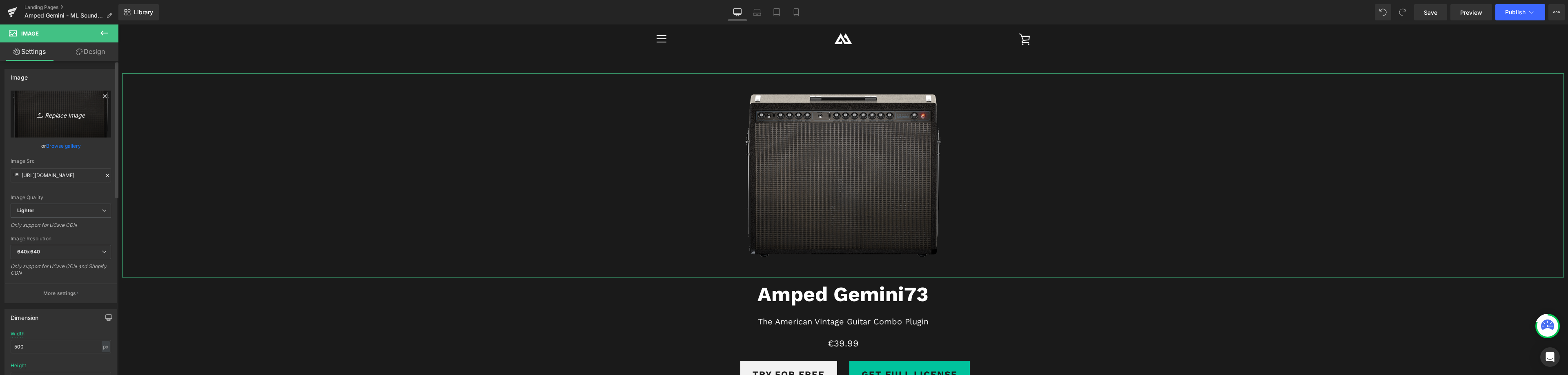
type input "C:\fakepath\gemini73_500_noedge.png"
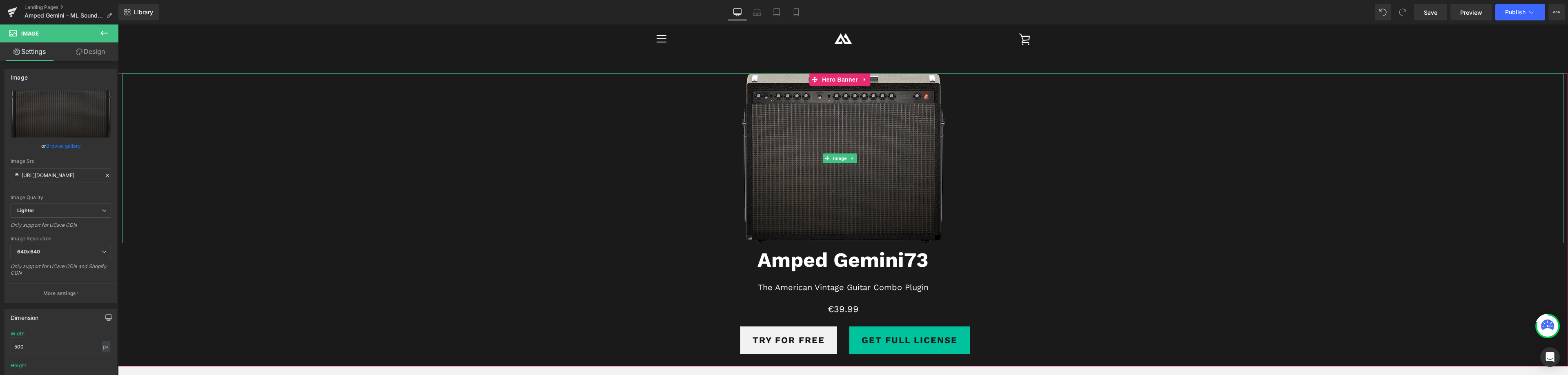
type input "https://ucarecdn.com/be51b794-f318-430f-acaf-f2f1adc80450/-/format/auto/-/previ…"
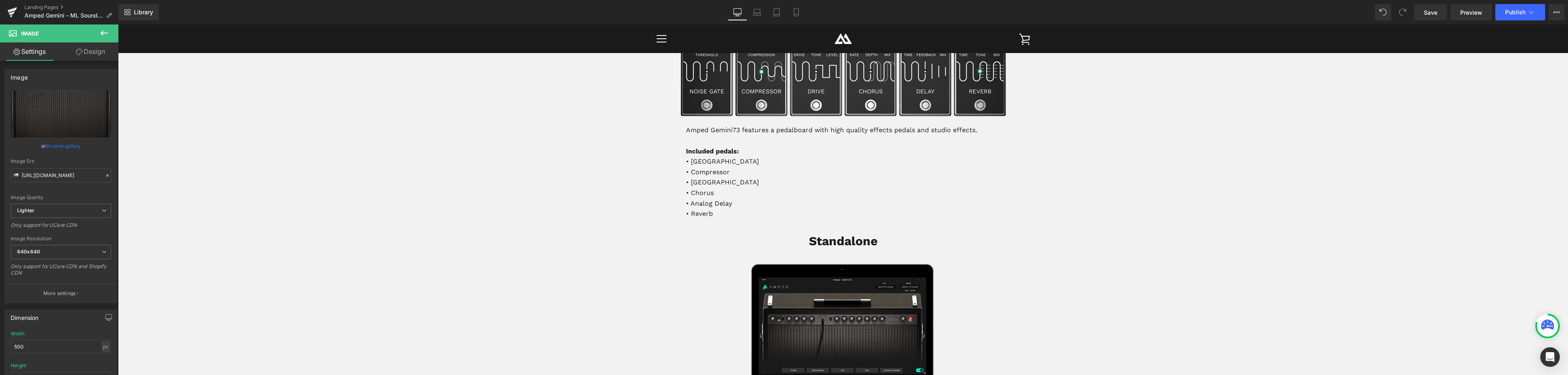
scroll to position [666, 0]
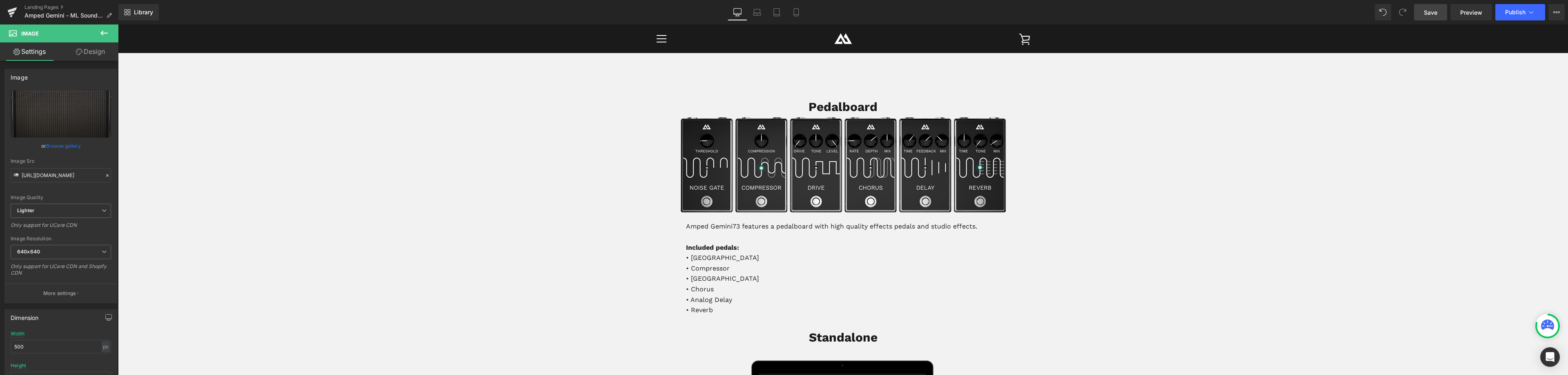
click at [1435, 12] on span "Save" at bounding box center [1430, 12] width 13 height 9
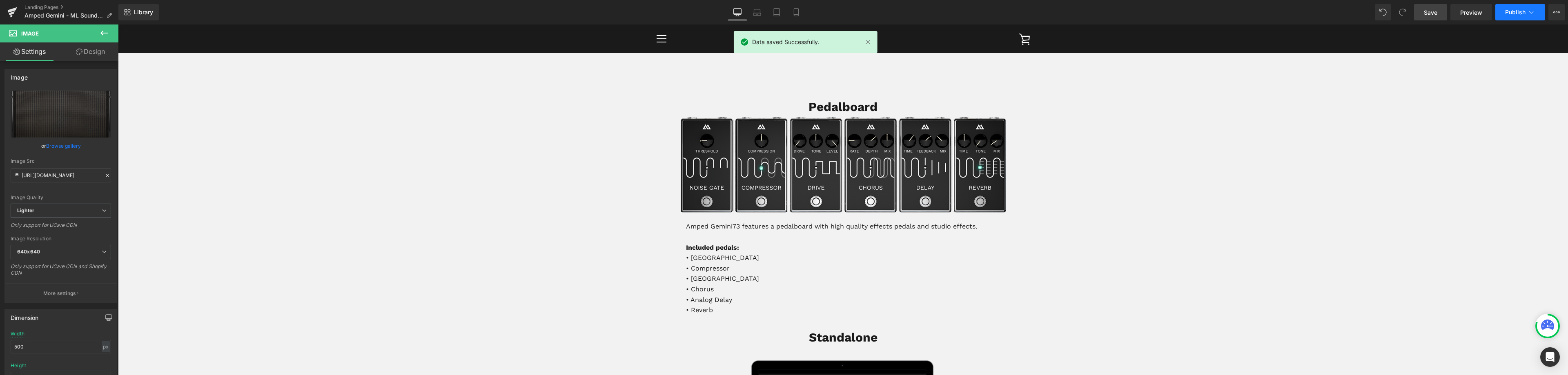
click at [1527, 11] on icon at bounding box center [1531, 12] width 8 height 8
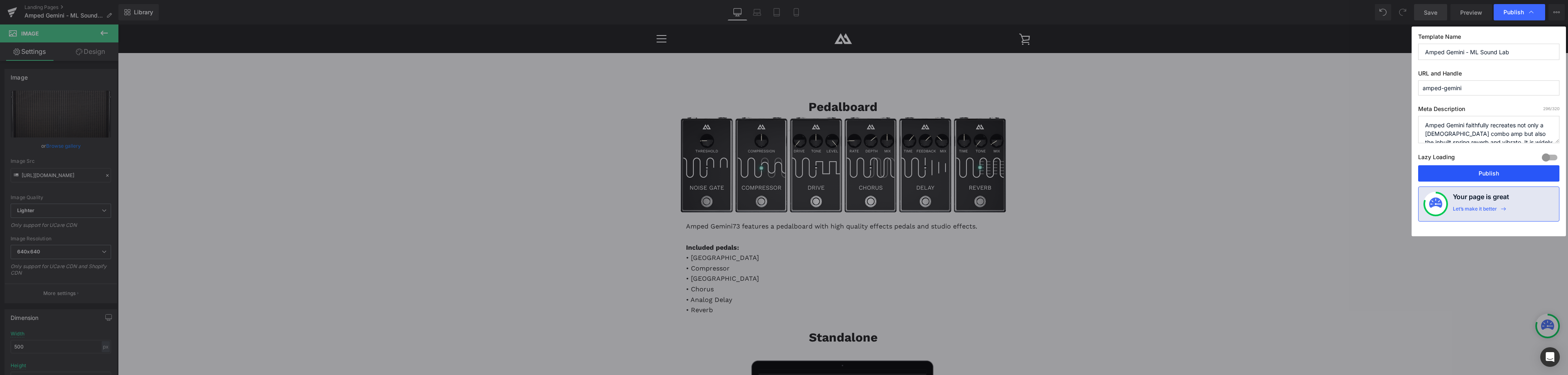
click at [1483, 173] on button "Publish" at bounding box center [1489, 173] width 141 height 16
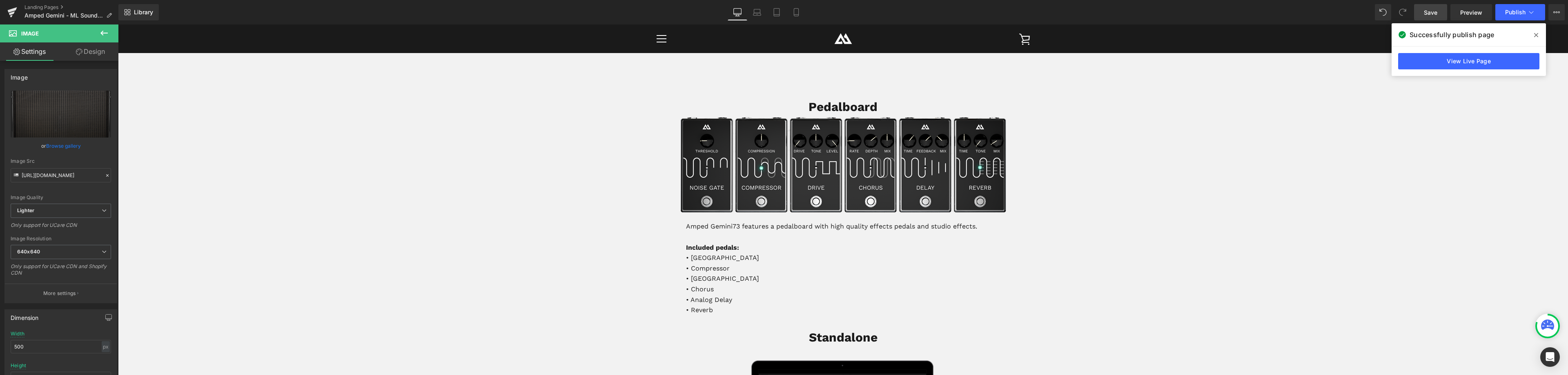
click at [1534, 35] on span at bounding box center [1536, 35] width 13 height 13
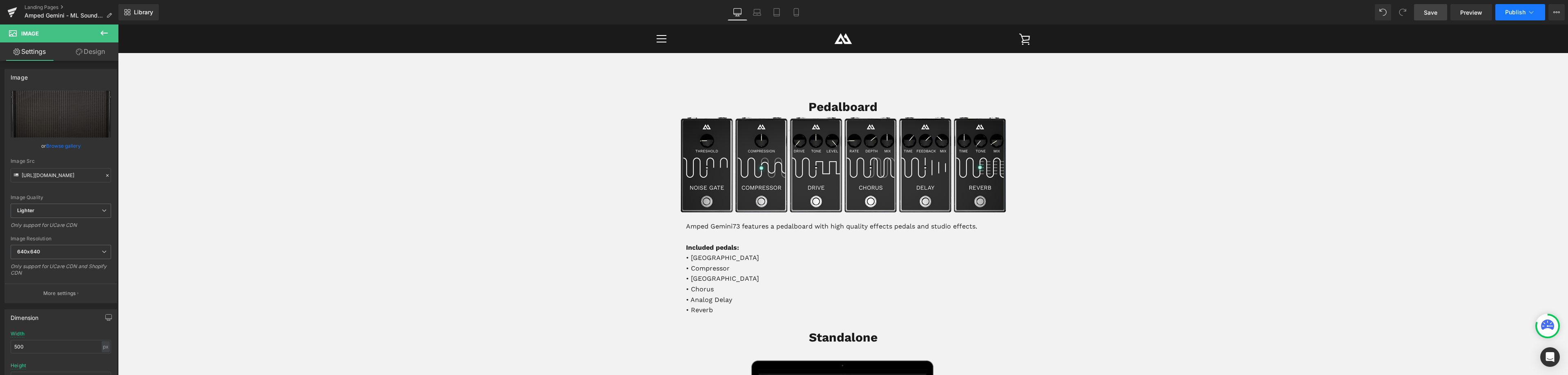
click at [1521, 11] on span "Publish" at bounding box center [1516, 12] width 21 height 7
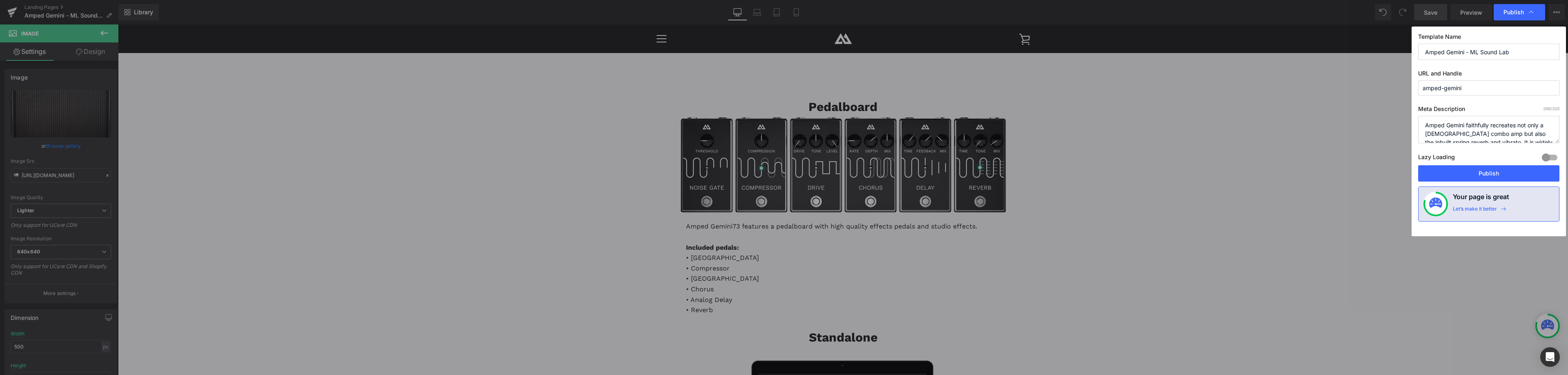
click at [1466, 51] on input "Amped Gemini - ML Sound Lab" at bounding box center [1489, 52] width 141 height 16
type input "Amped Gemini73 - ML Sound Lab"
click at [1465, 126] on textarea "Amped Gemini faithfully recreates not only a 50-year-old combo amp but also the…" at bounding box center [1489, 130] width 141 height 27
type textarea "Amped Gemini73 faithfully recreates not only a 50-year-old combo amp but also t…"
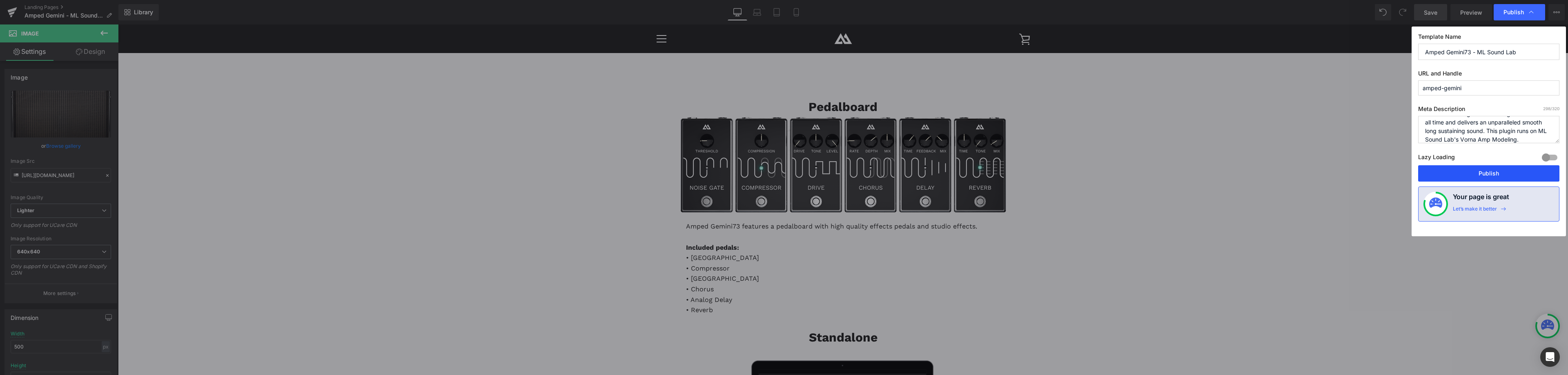
click at [1488, 170] on button "Publish" at bounding box center [1489, 173] width 141 height 16
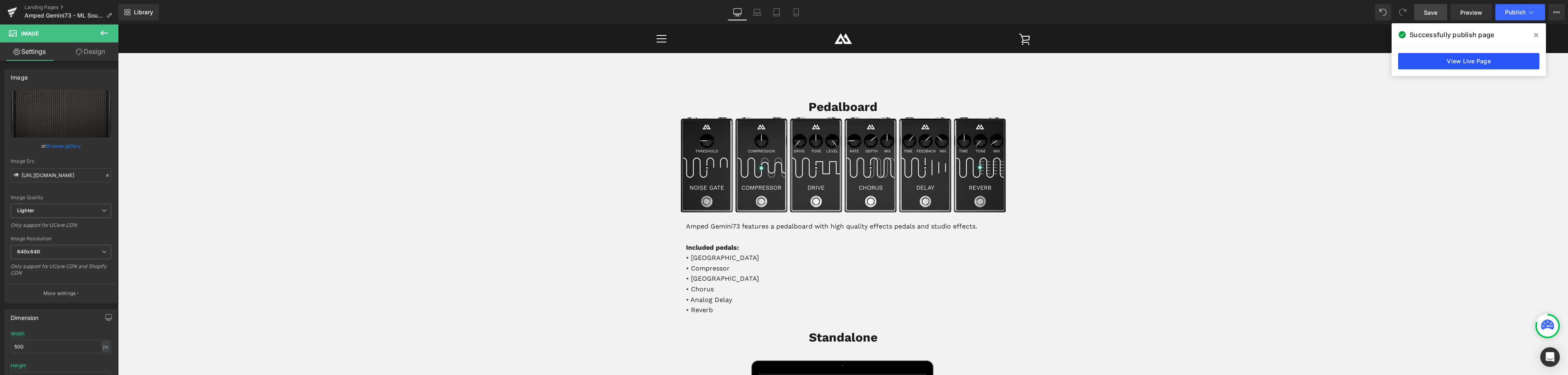
click at [1435, 55] on link "View Live Page" at bounding box center [1469, 61] width 141 height 16
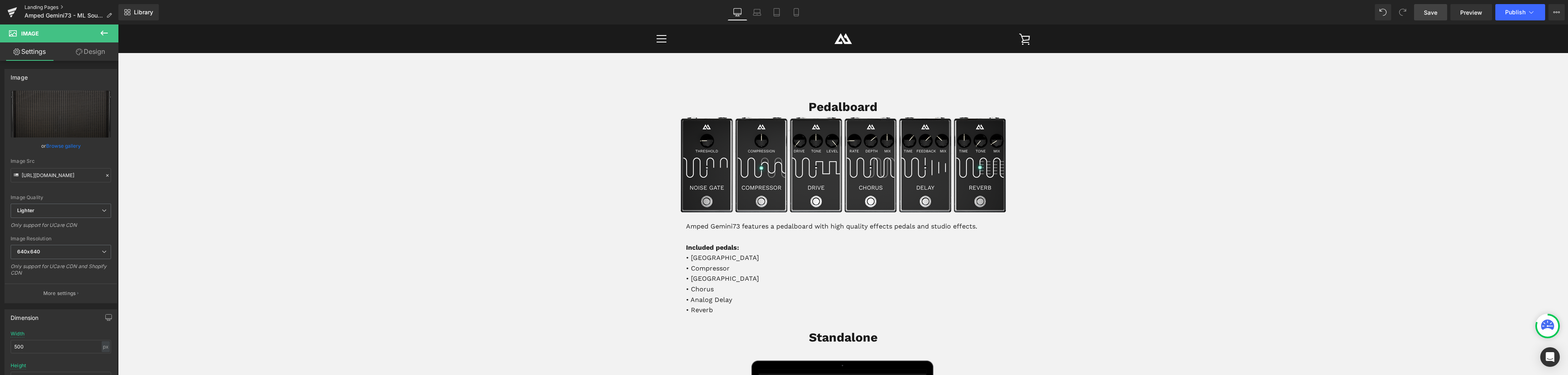
click at [45, 7] on link "Landing Pages" at bounding box center [71, 7] width 94 height 7
